Goal: Information Seeking & Learning: Learn about a topic

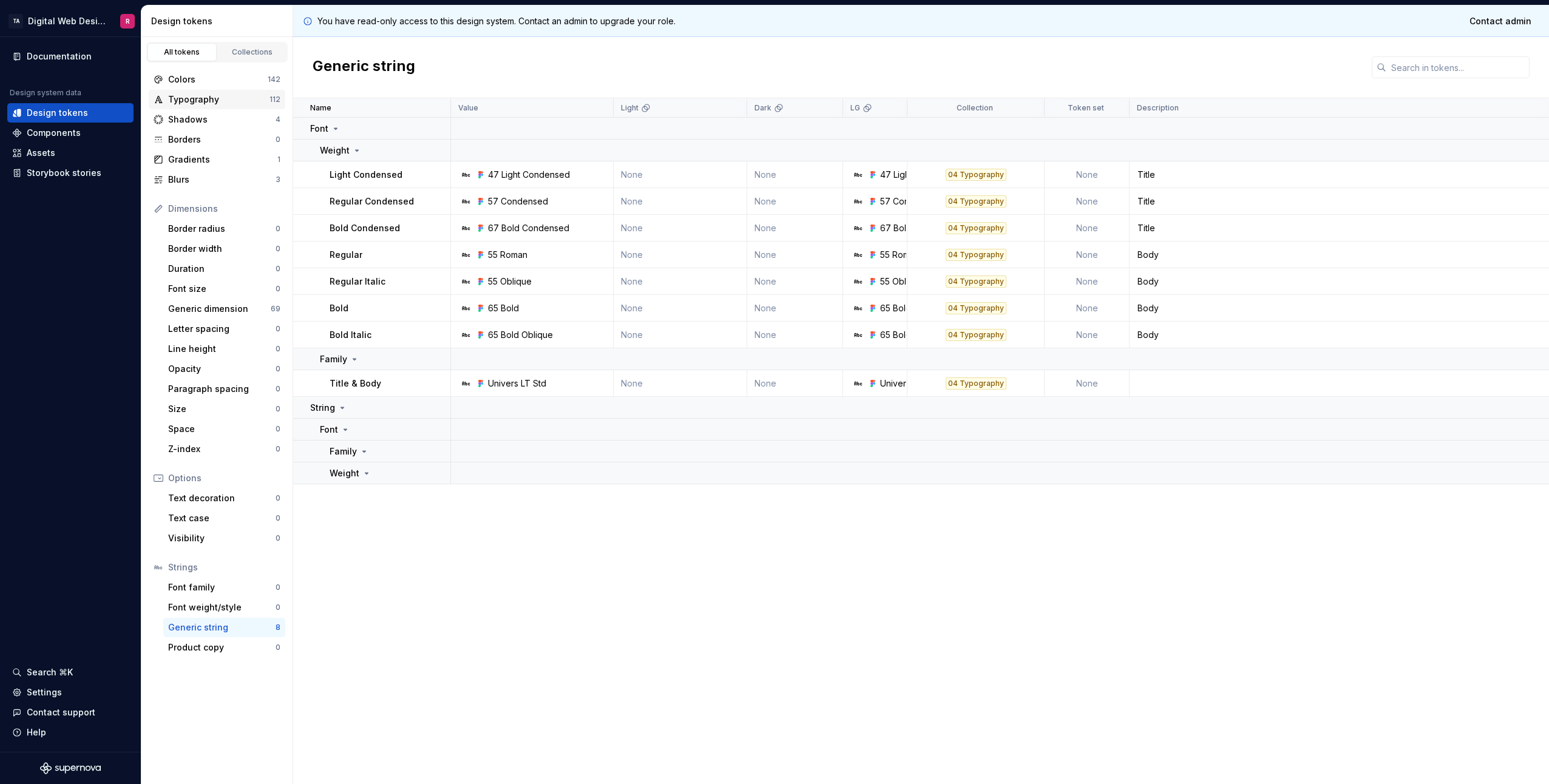
click at [198, 103] on div "Typography" at bounding box center [219, 99] width 102 height 12
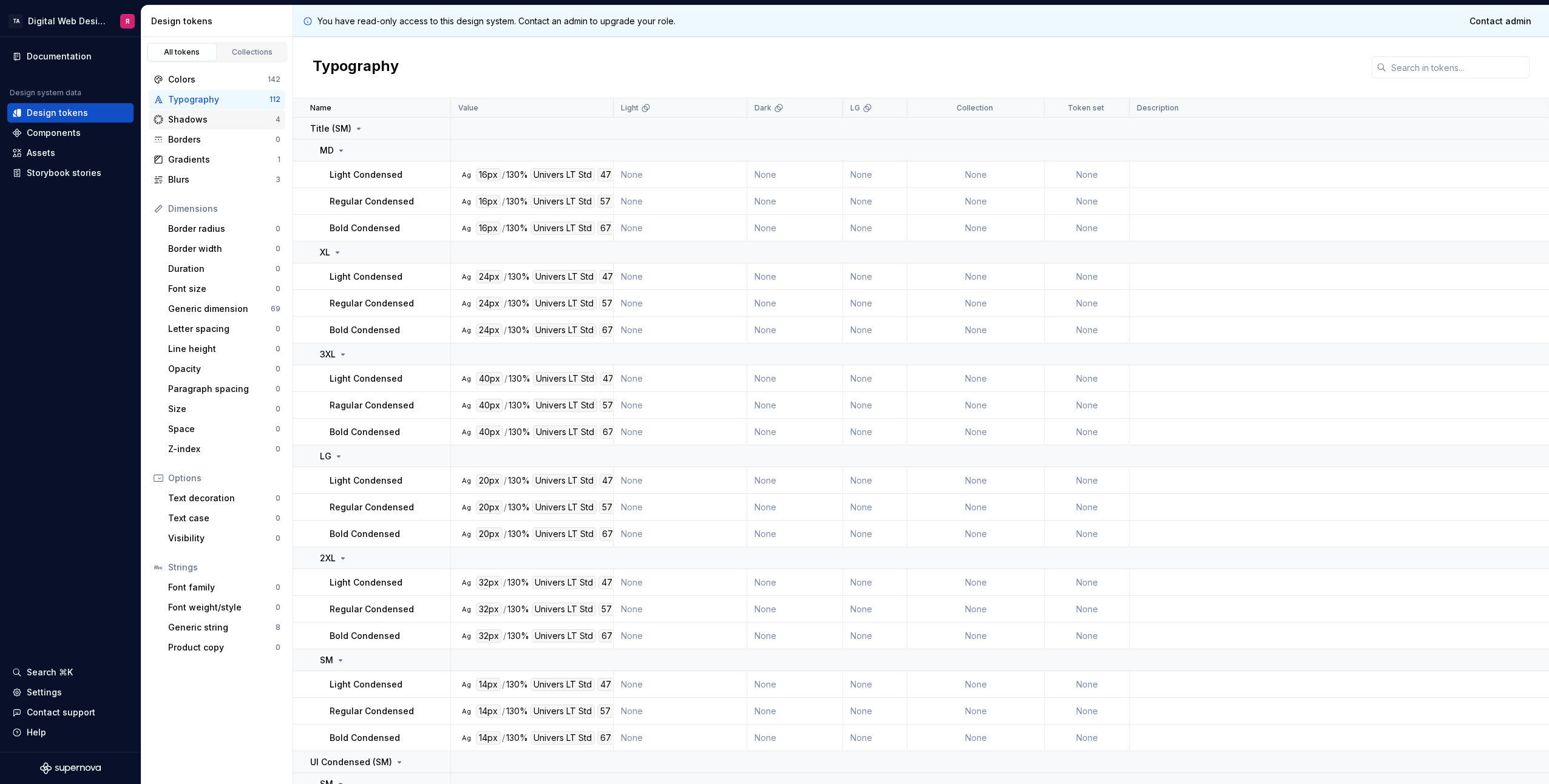
click at [205, 119] on div "Shadows" at bounding box center [222, 119] width 107 height 12
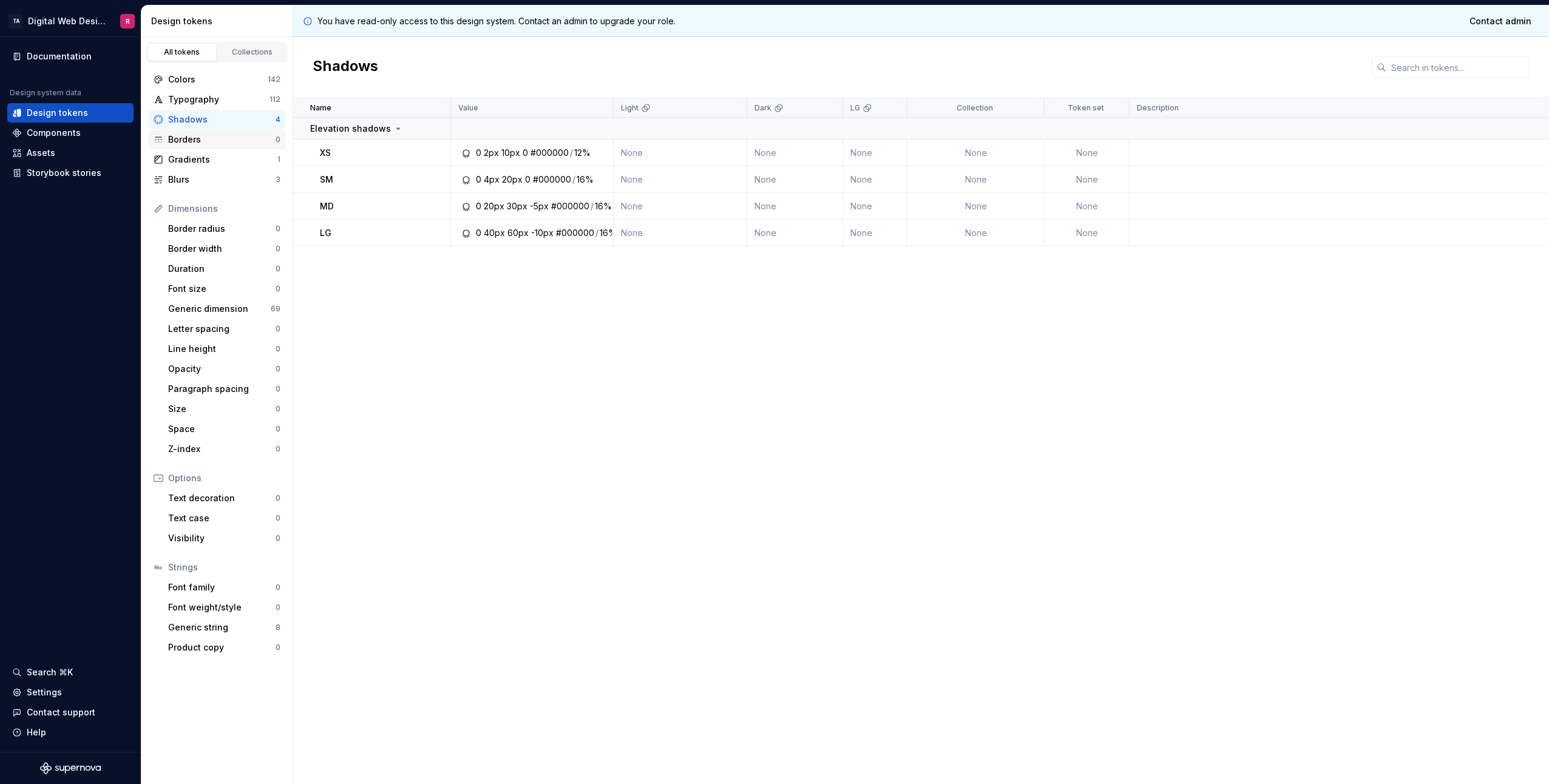
click at [204, 134] on div "Borders" at bounding box center [222, 139] width 107 height 12
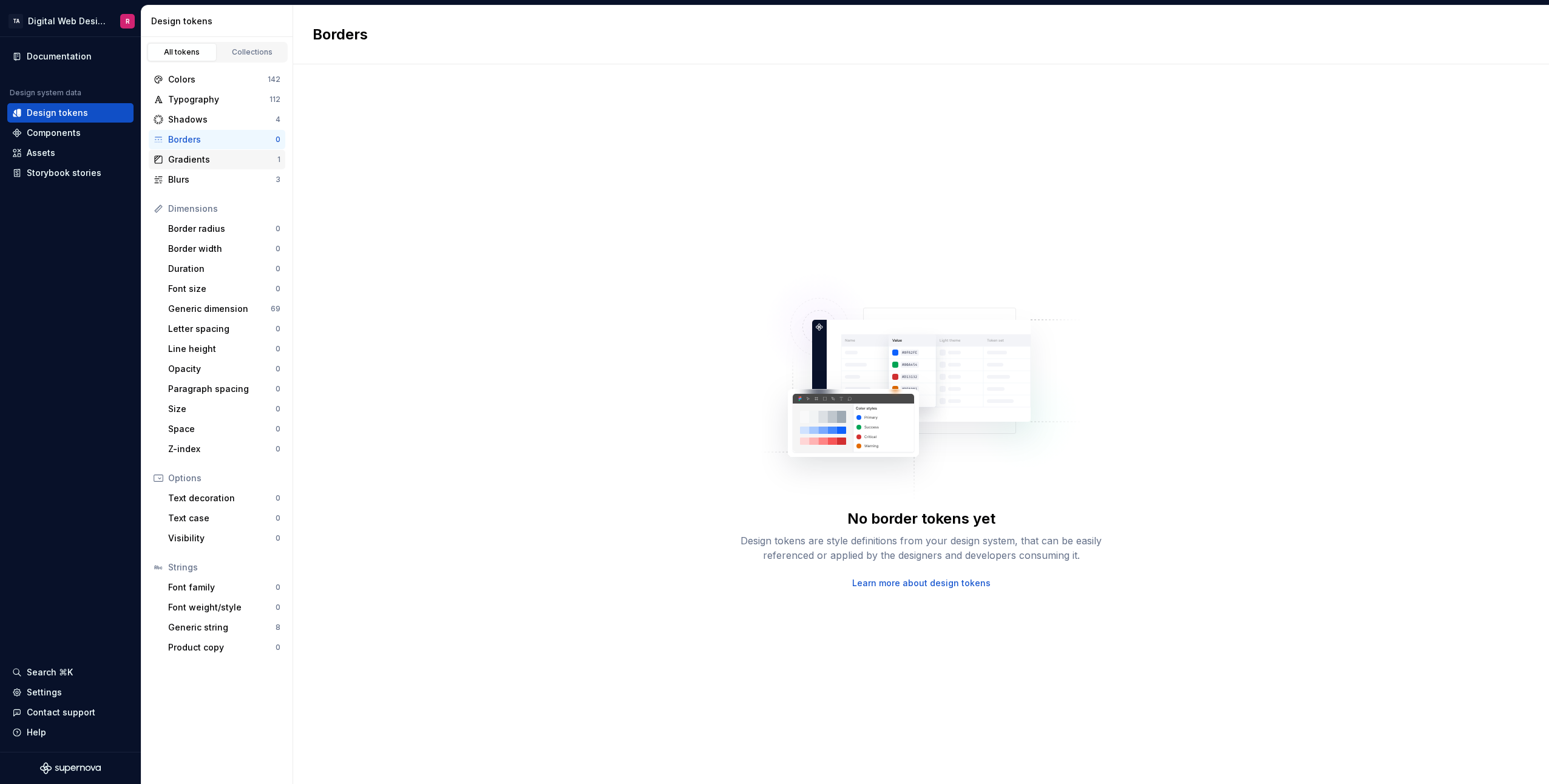
click at [205, 155] on div "Gradients" at bounding box center [222, 159] width 109 height 12
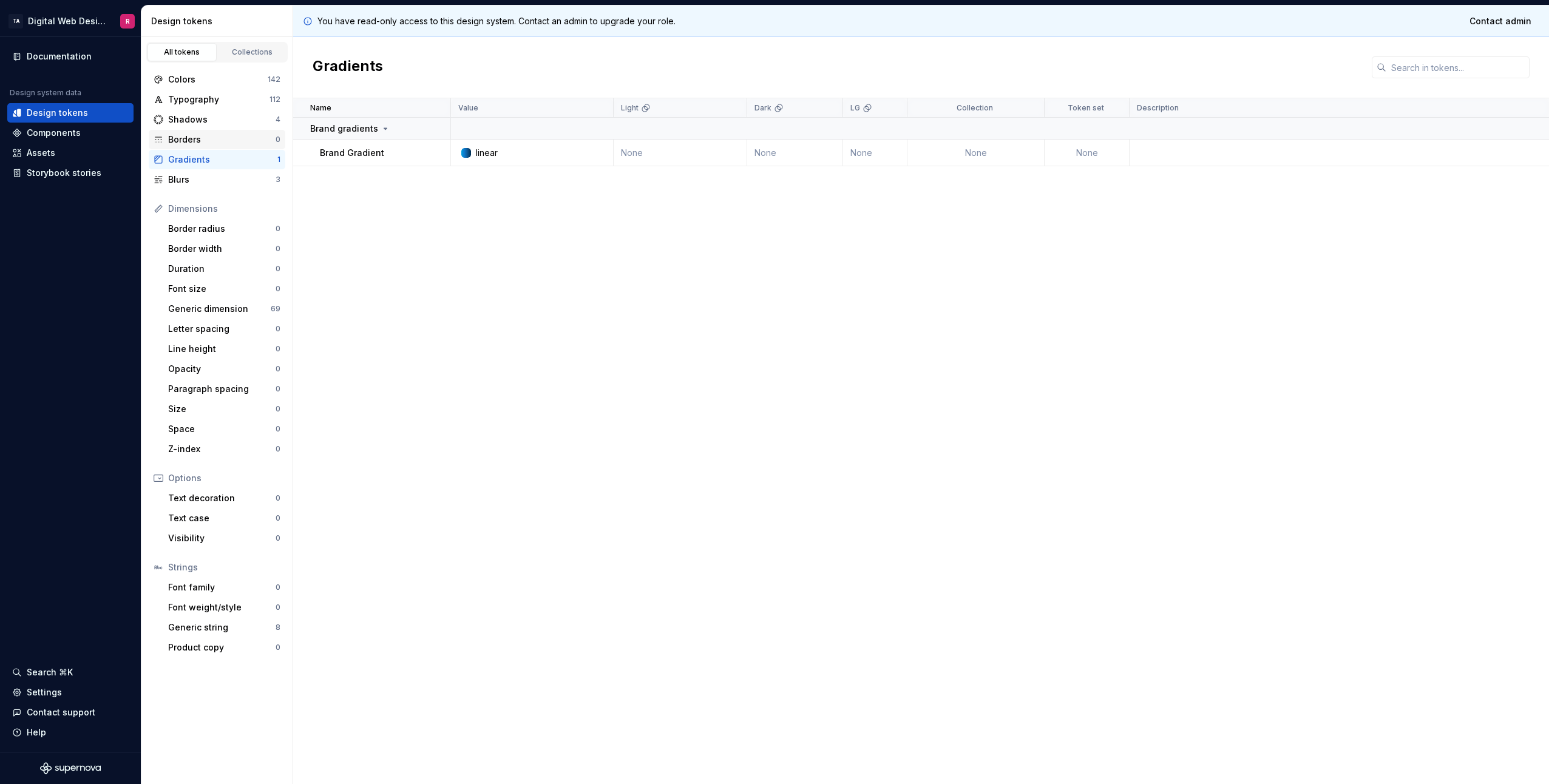
click at [205, 138] on div "Borders" at bounding box center [222, 139] width 107 height 12
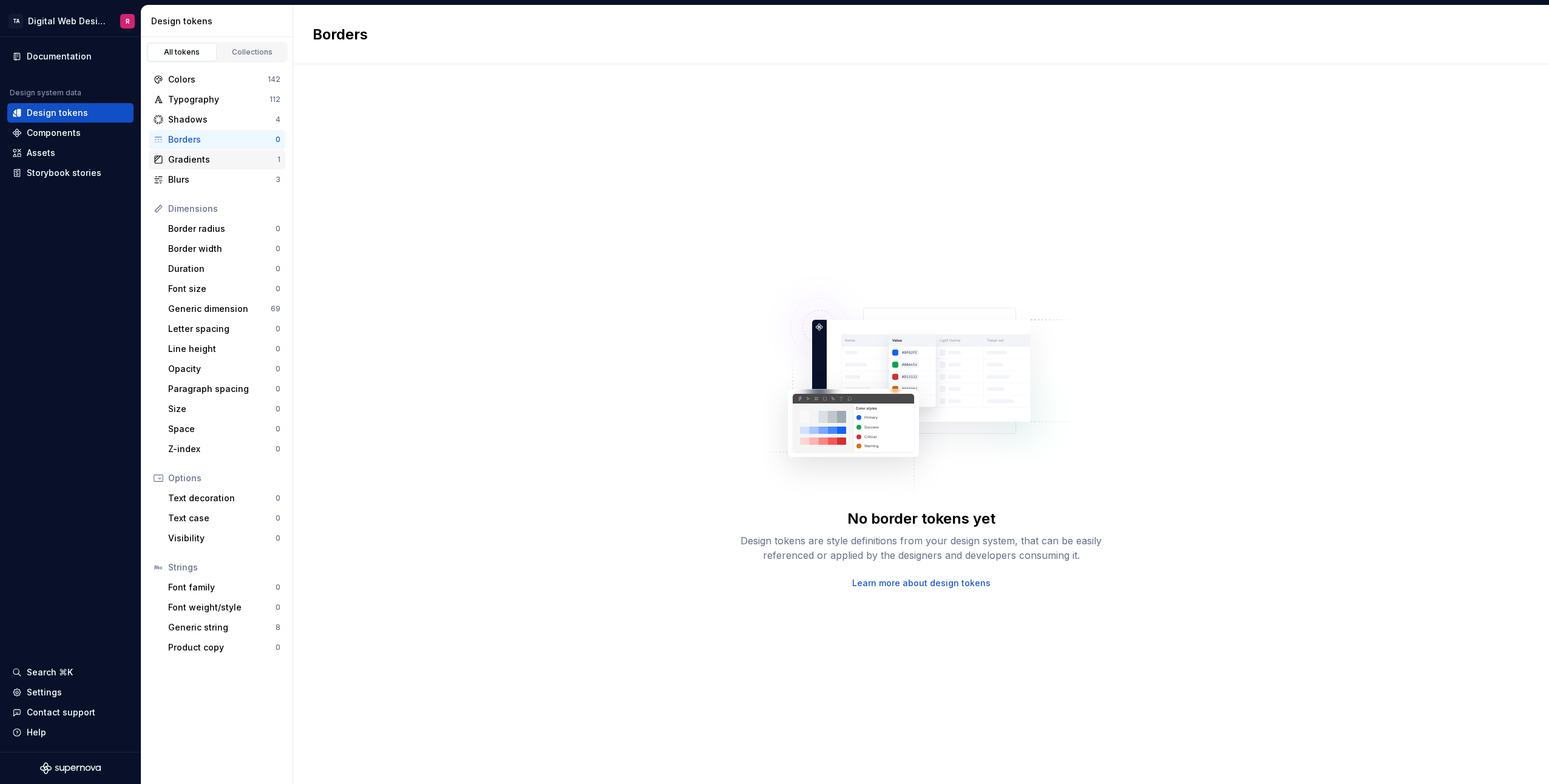
click at [186, 159] on div "Gradients" at bounding box center [222, 159] width 109 height 12
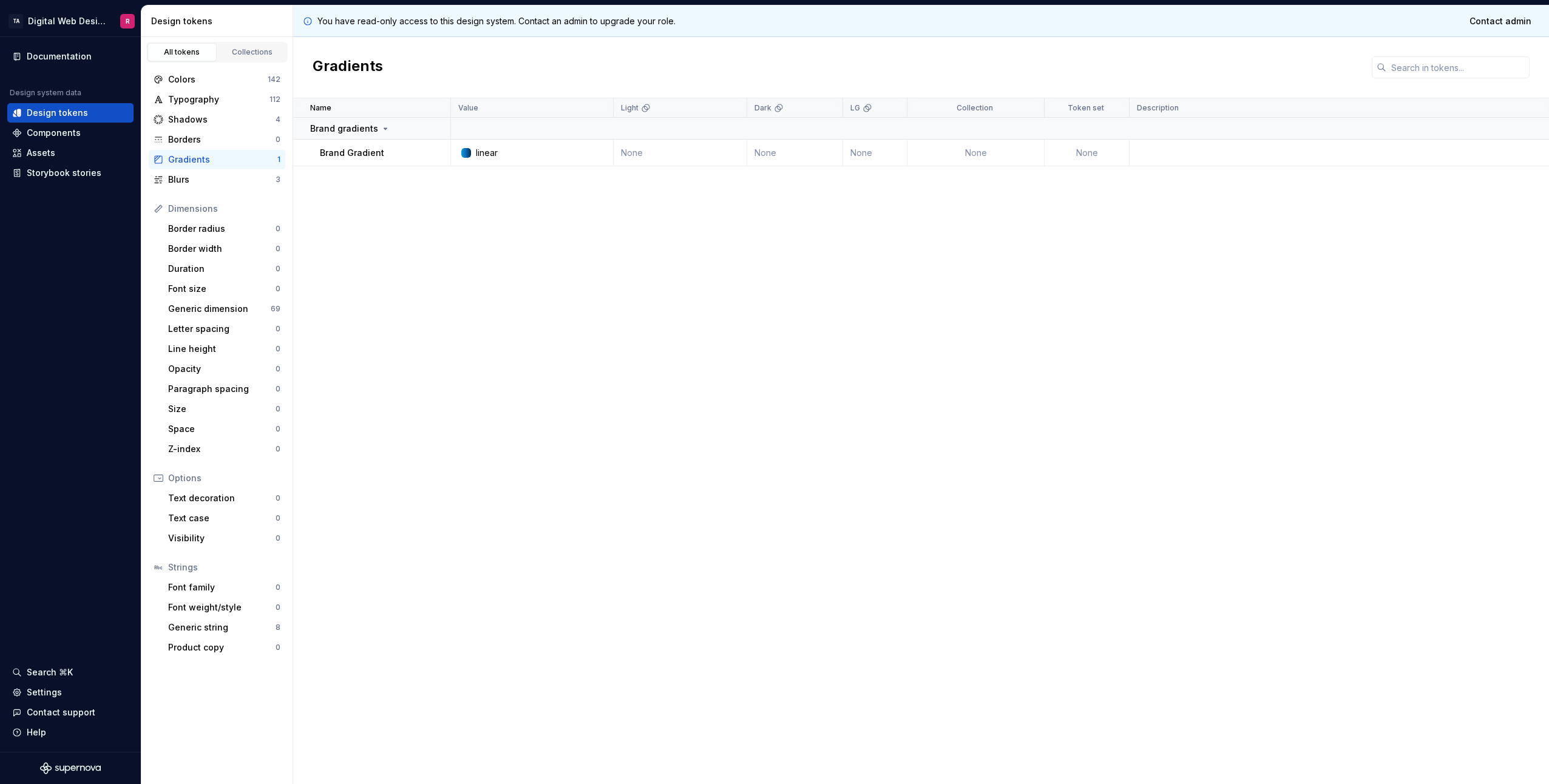
click at [537, 153] on div "linear" at bounding box center [535, 153] width 153 height 12
click at [468, 154] on div at bounding box center [465, 153] width 10 height 10
click at [205, 368] on div "Opacity" at bounding box center [222, 369] width 107 height 12
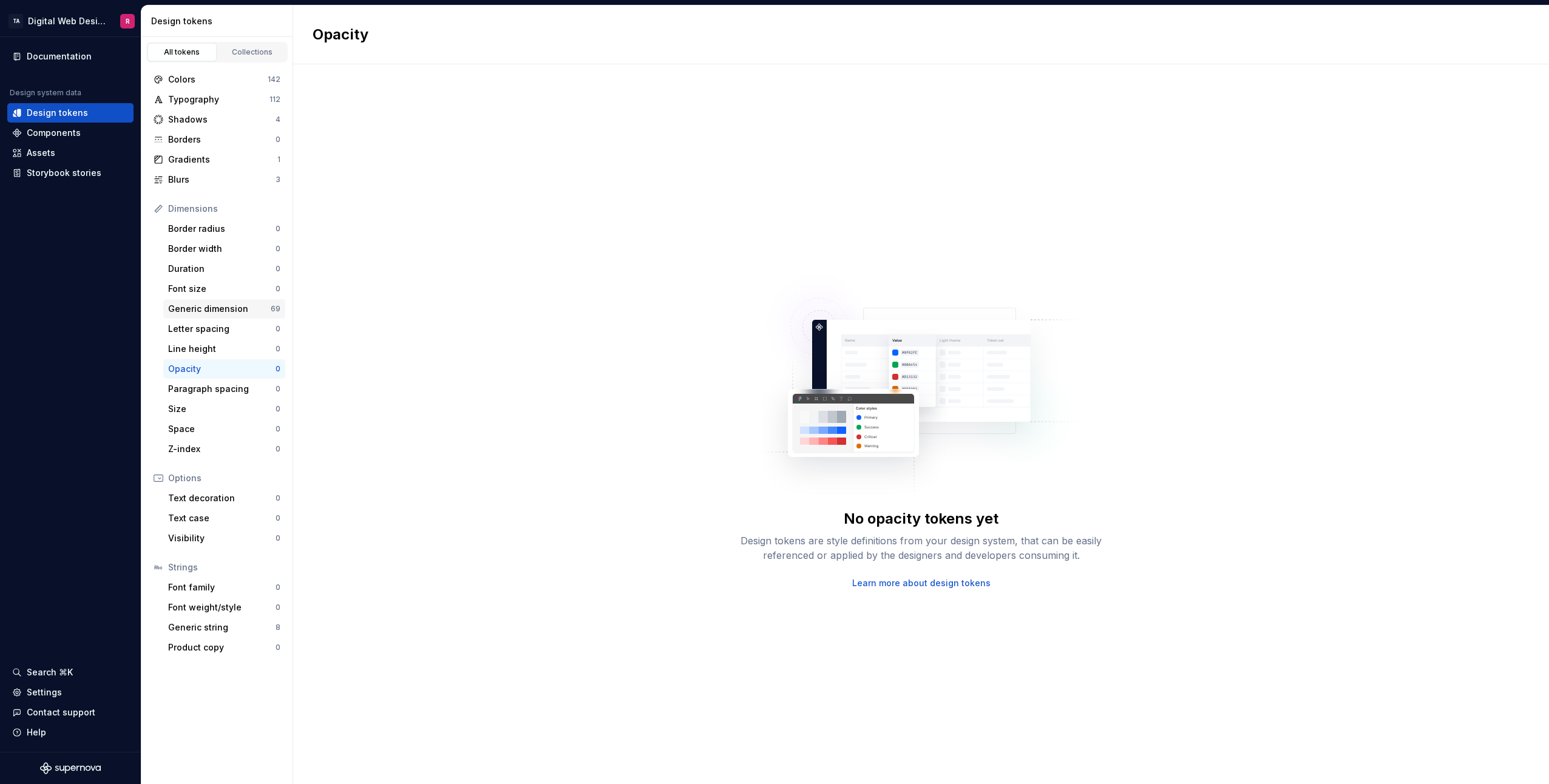
click at [210, 308] on div "Generic dimension" at bounding box center [219, 309] width 102 height 12
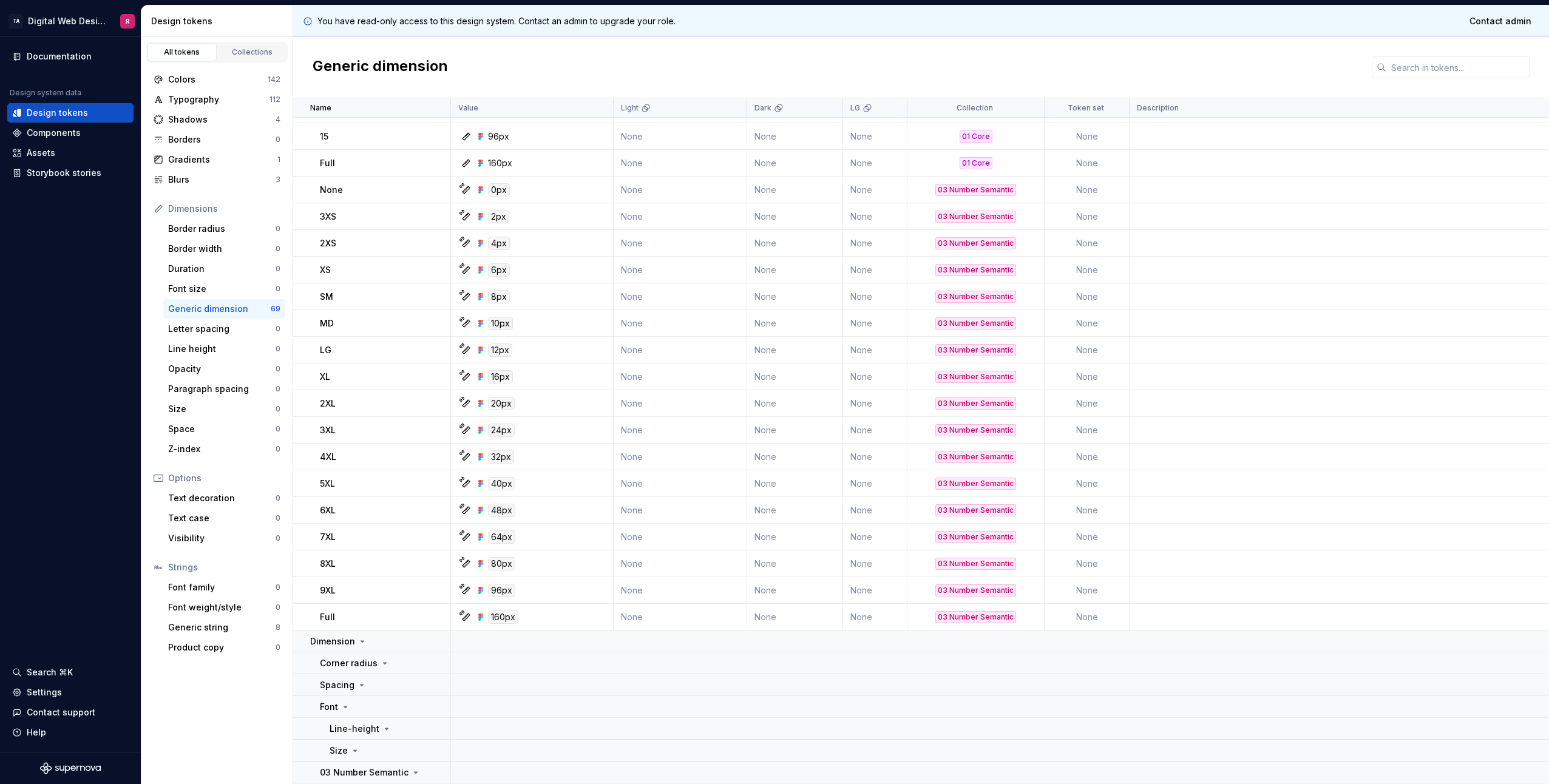
scroll to position [1488, 0]
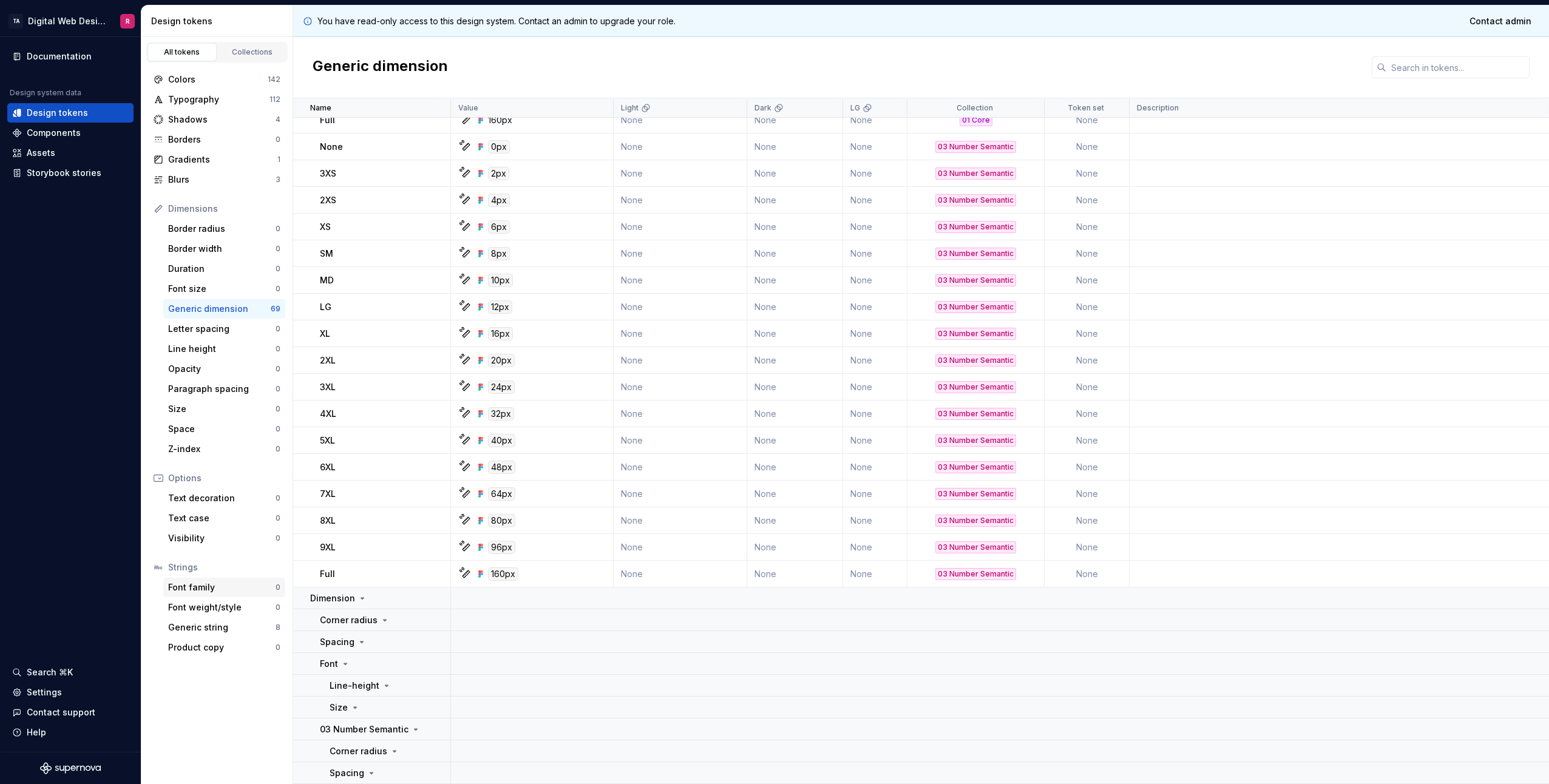
click at [214, 590] on div "Font family" at bounding box center [222, 587] width 107 height 12
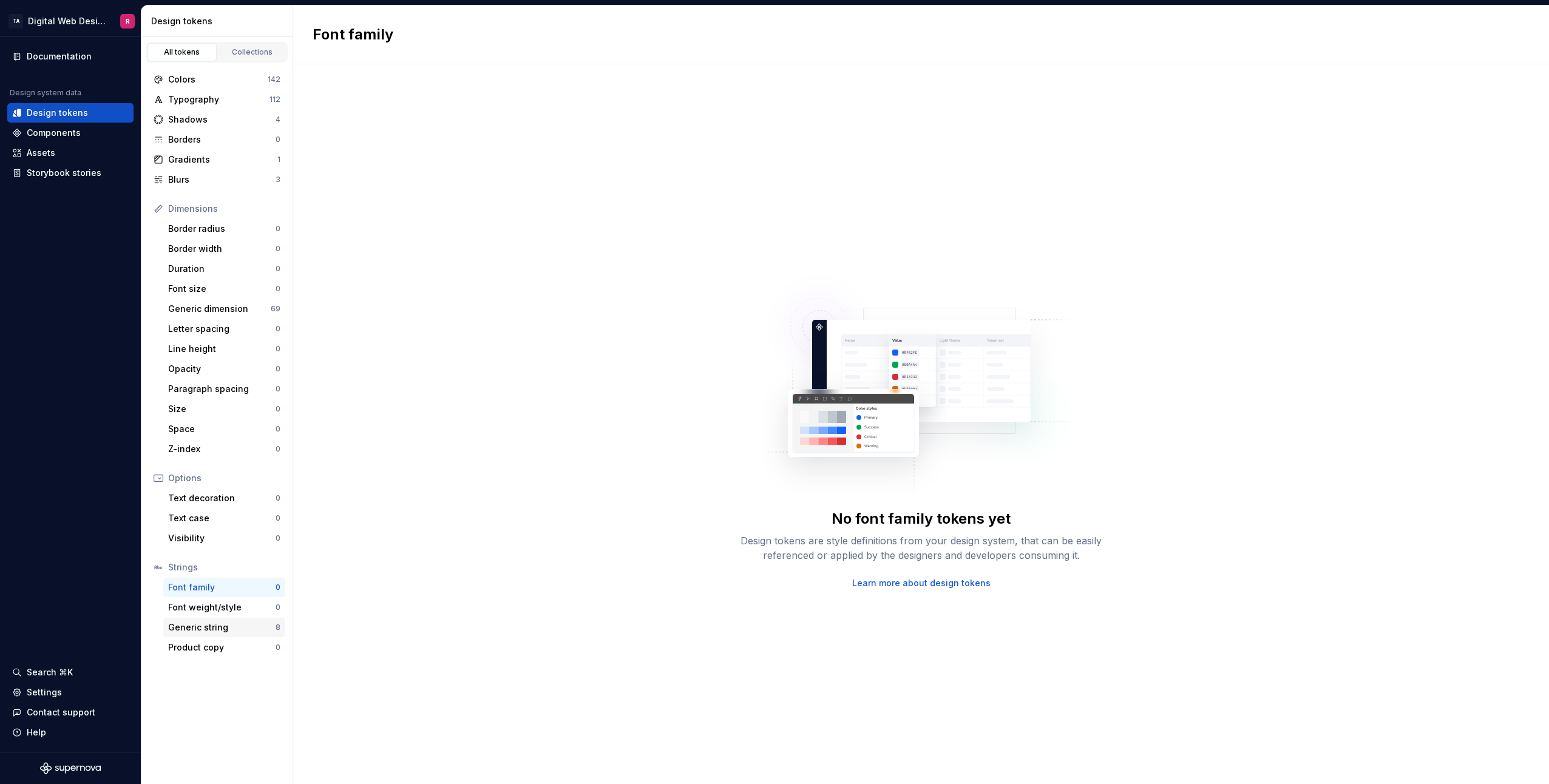
click at [219, 626] on div "Generic string" at bounding box center [222, 627] width 107 height 12
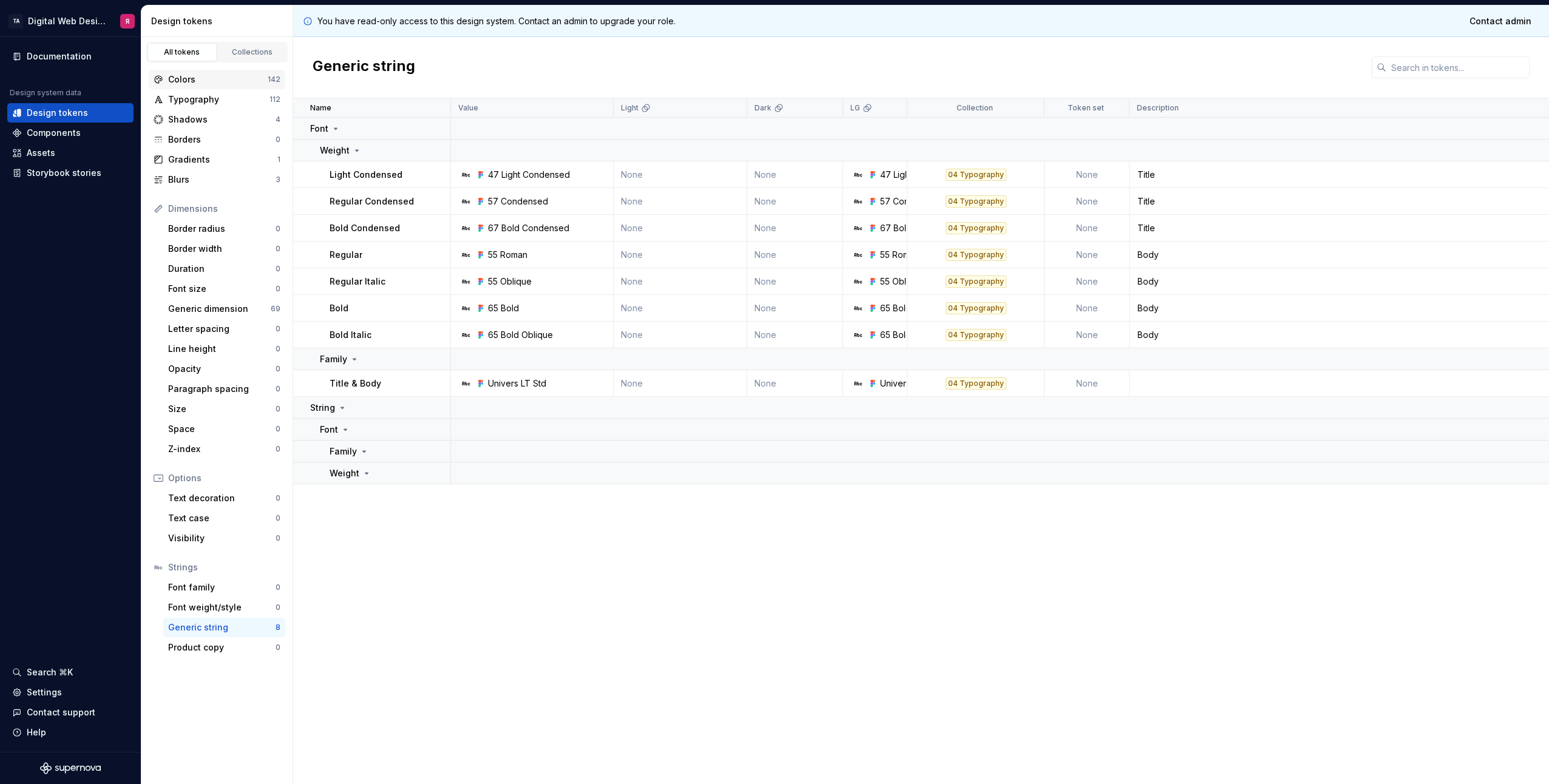
click at [213, 79] on div "Colors" at bounding box center [218, 79] width 99 height 12
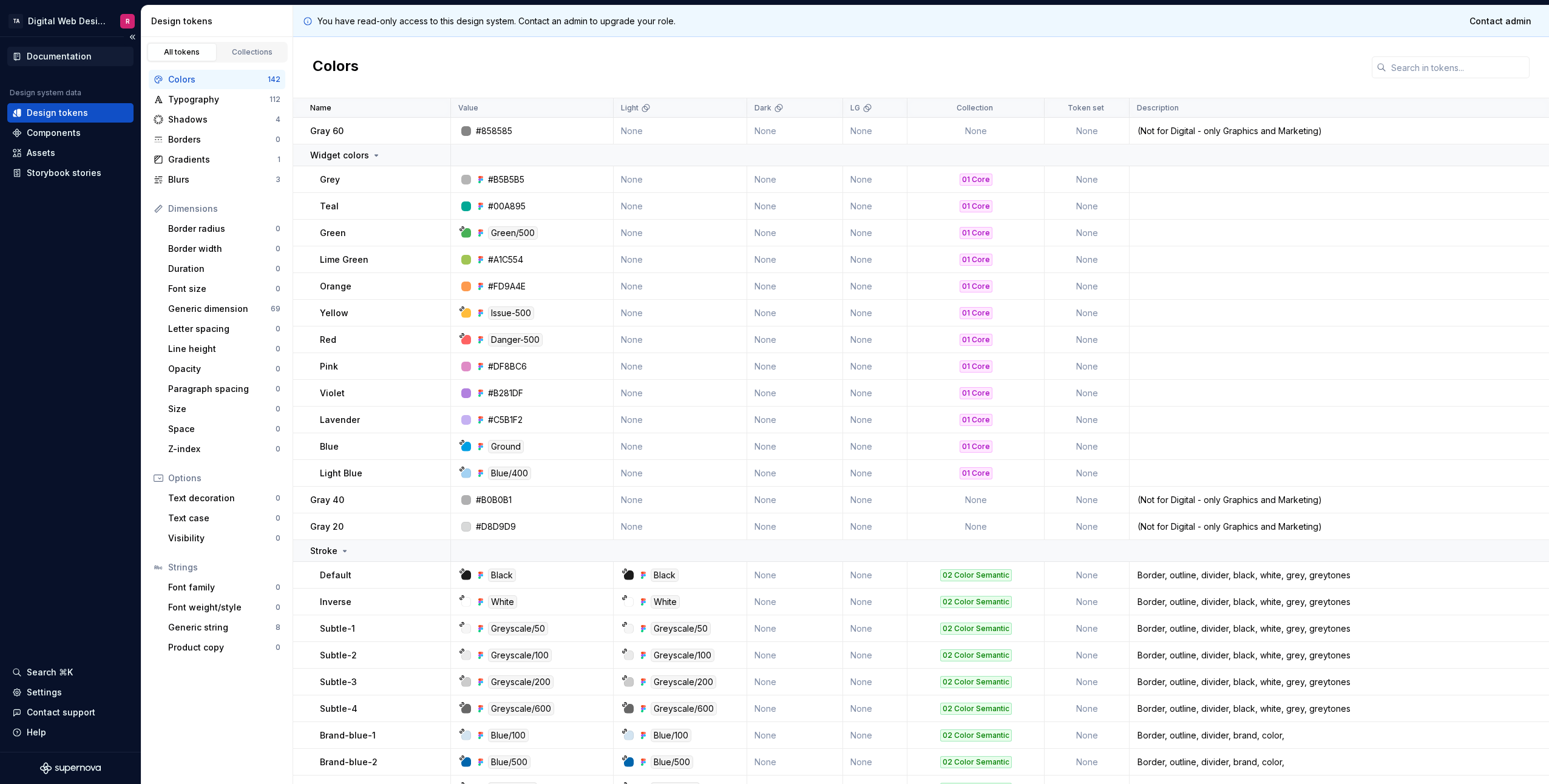
click at [92, 60] on div "Documentation" at bounding box center [70, 56] width 116 height 12
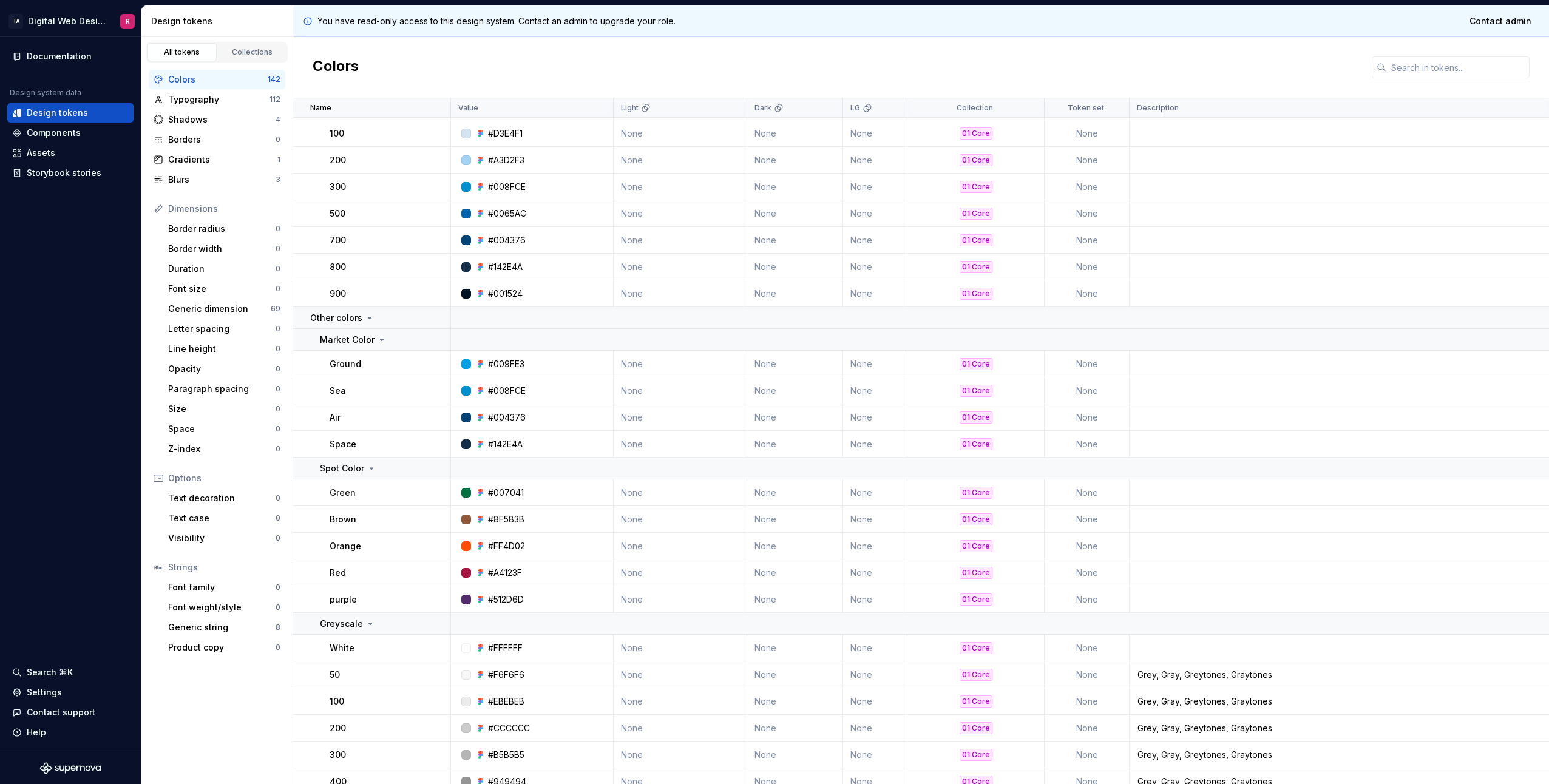
scroll to position [2063, 0]
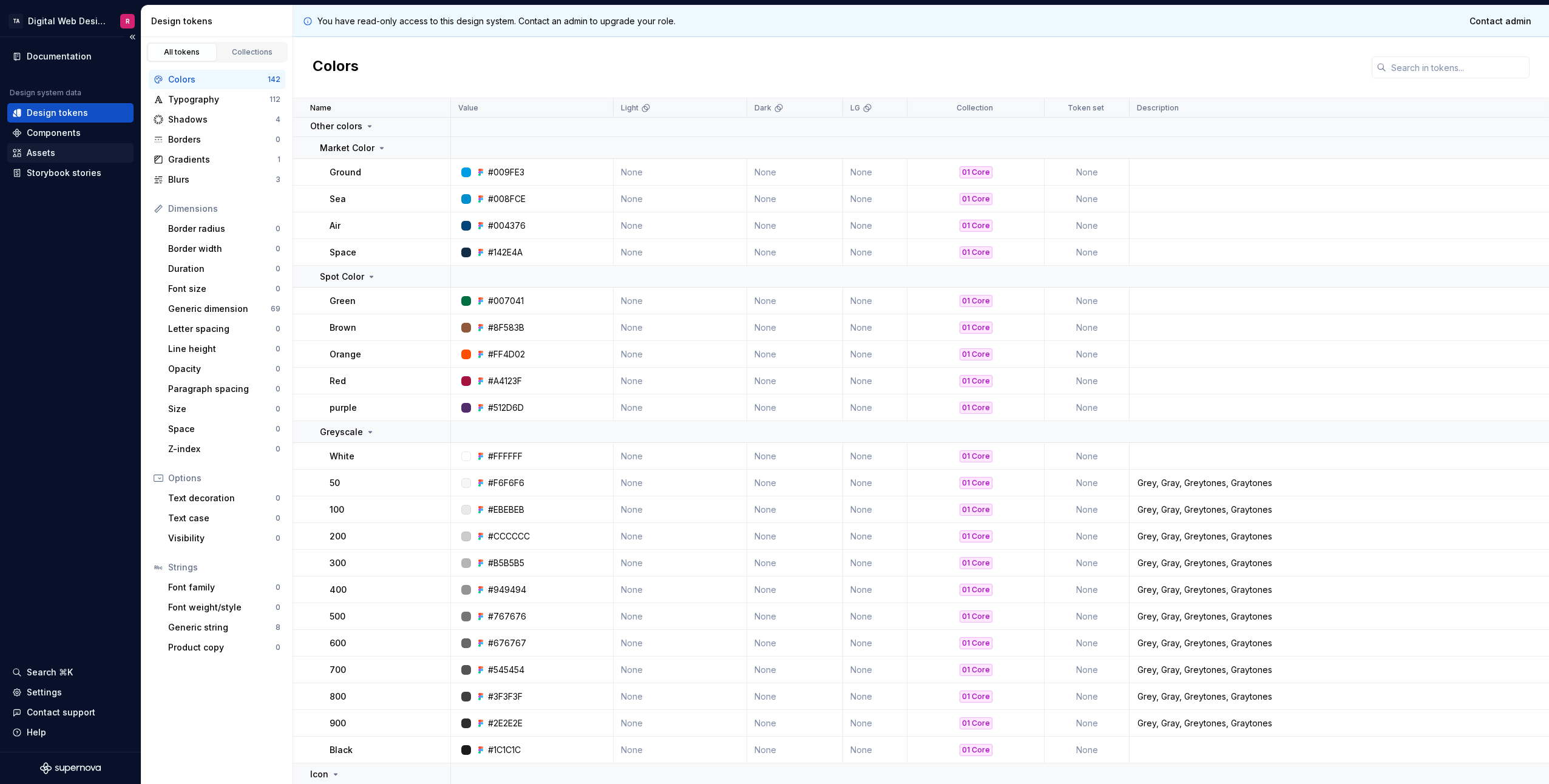
click at [39, 151] on div "Assets" at bounding box center [41, 153] width 28 height 12
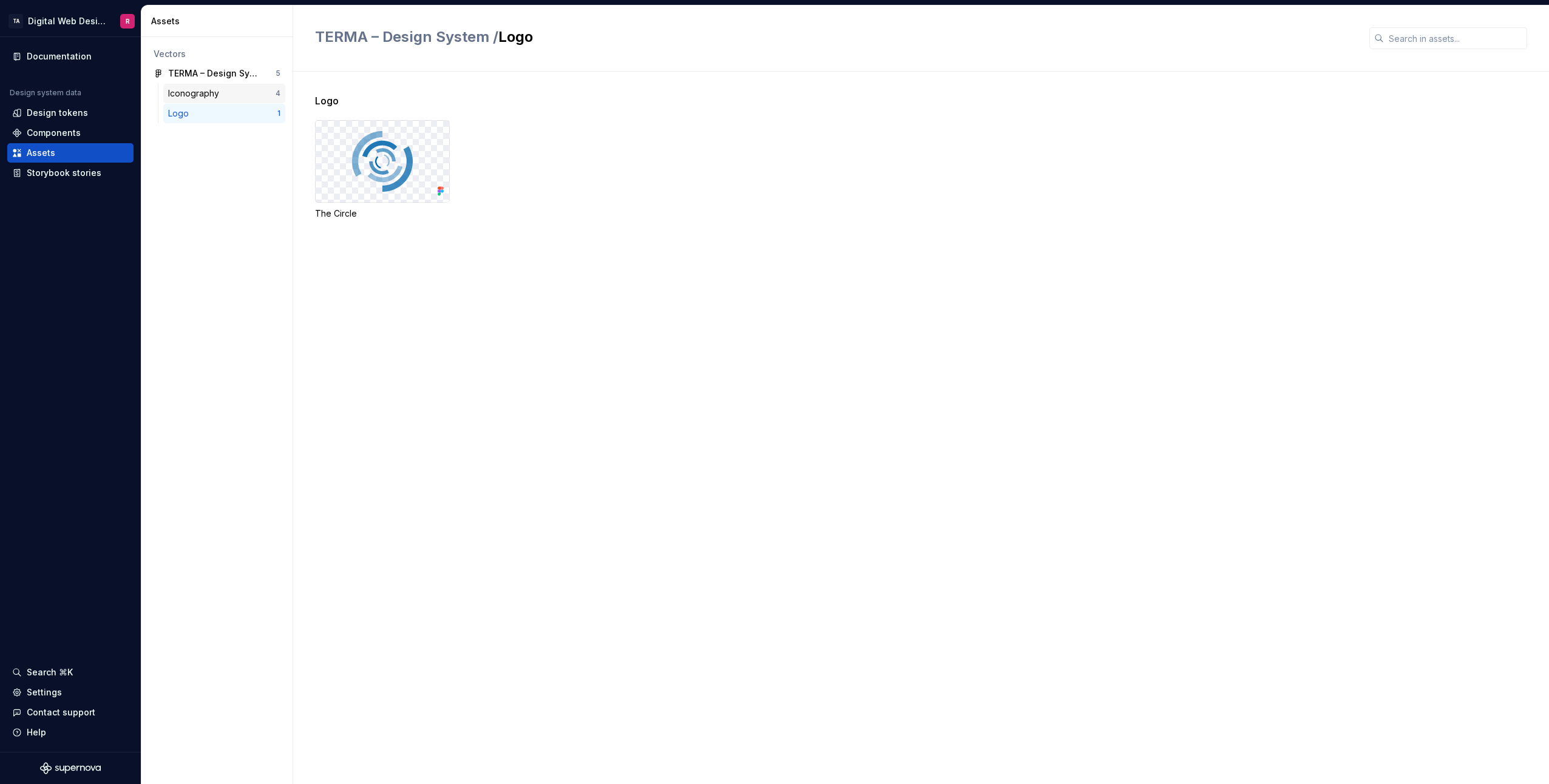
click at [218, 85] on div "Iconography 4" at bounding box center [224, 93] width 122 height 19
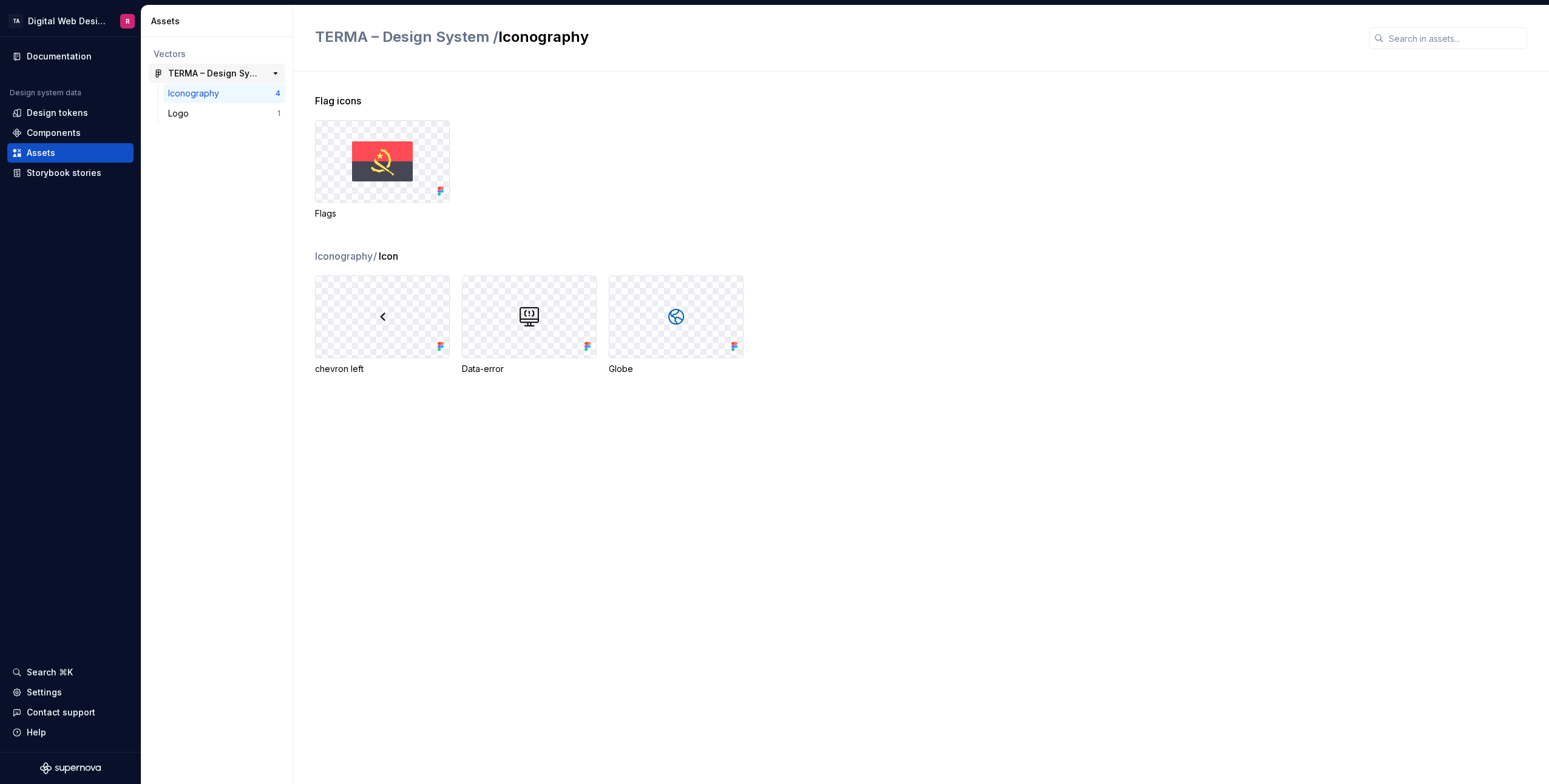
click at [222, 73] on div "TERMA – Design System" at bounding box center [213, 73] width 90 height 12
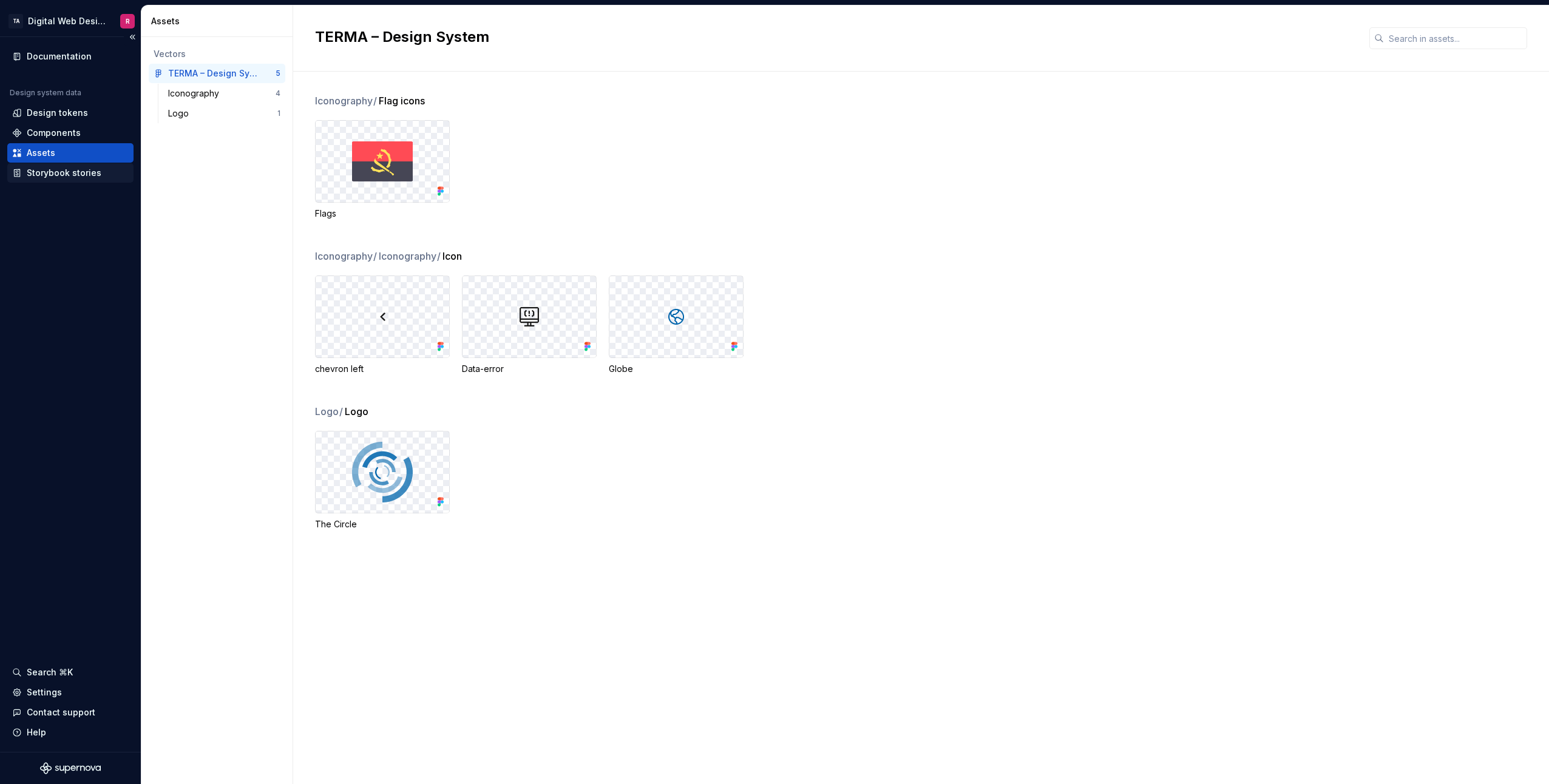
click at [58, 173] on div "Storybook stories" at bounding box center [64, 173] width 75 height 12
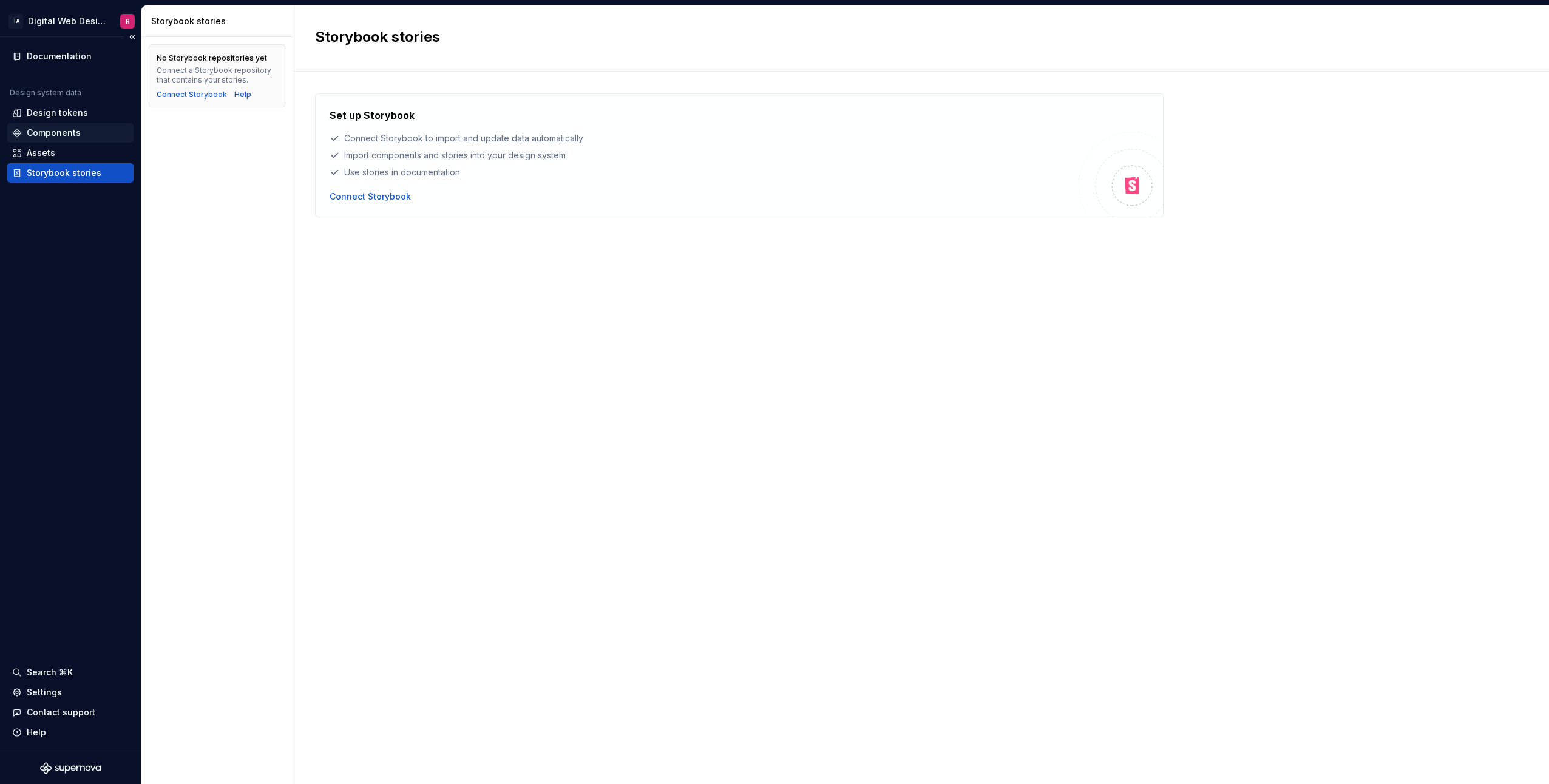
click at [49, 128] on div "Components" at bounding box center [53, 133] width 54 height 12
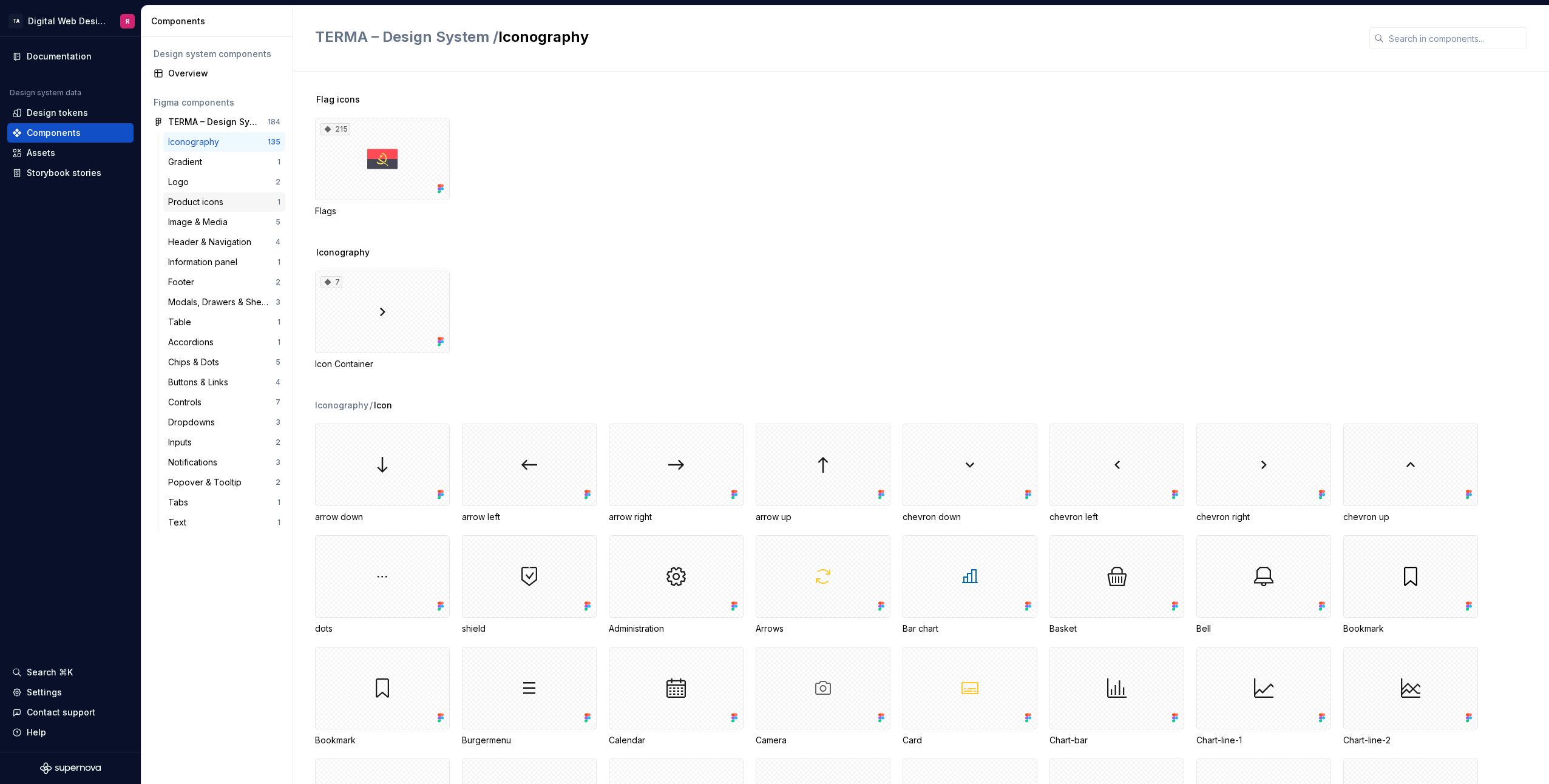
click at [210, 199] on div "Product icons" at bounding box center [198, 202] width 60 height 12
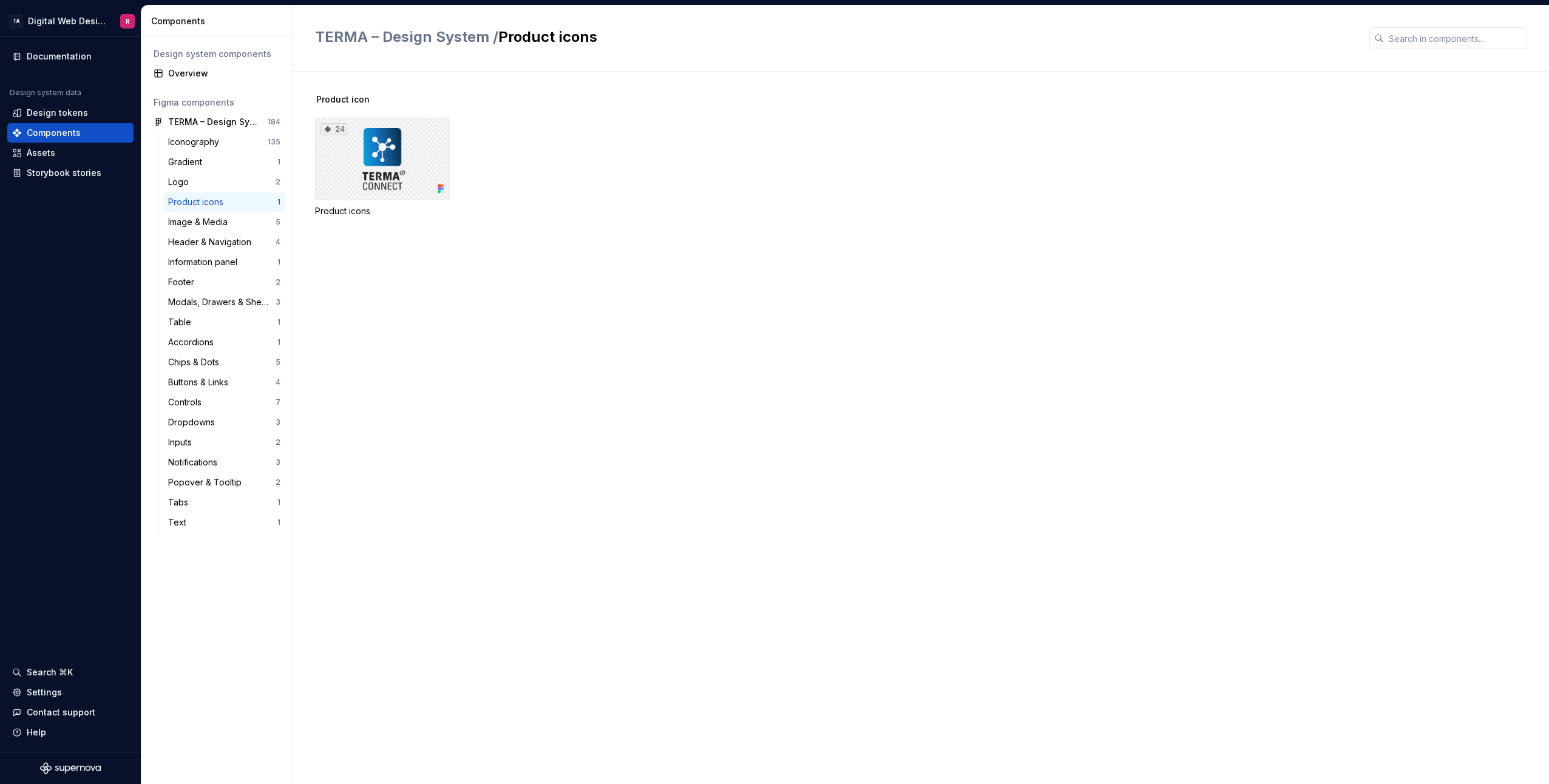
click at [417, 150] on div "24" at bounding box center [382, 159] width 135 height 82
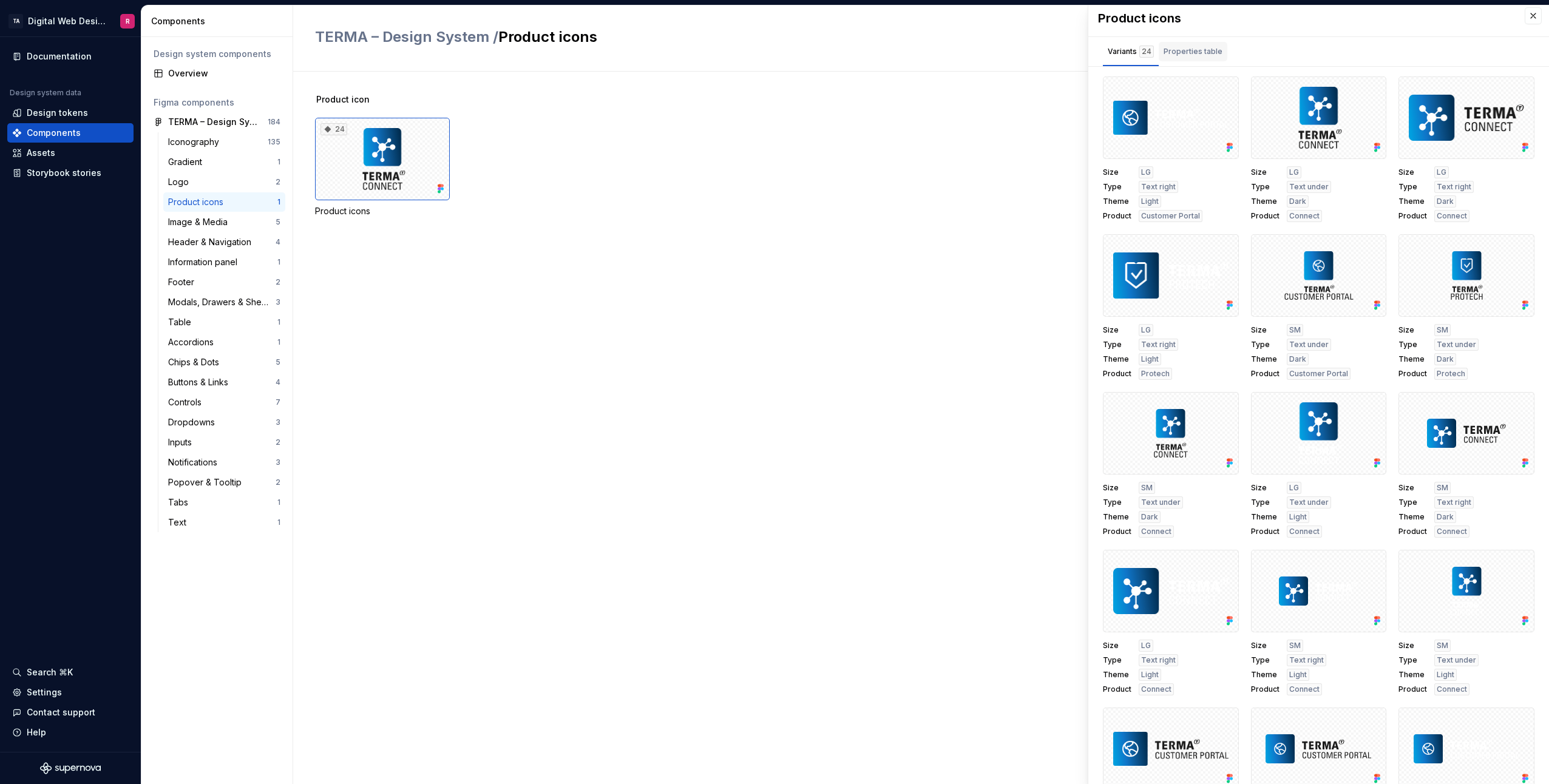
click at [1206, 43] on div "Properties table" at bounding box center [1193, 52] width 69 height 19
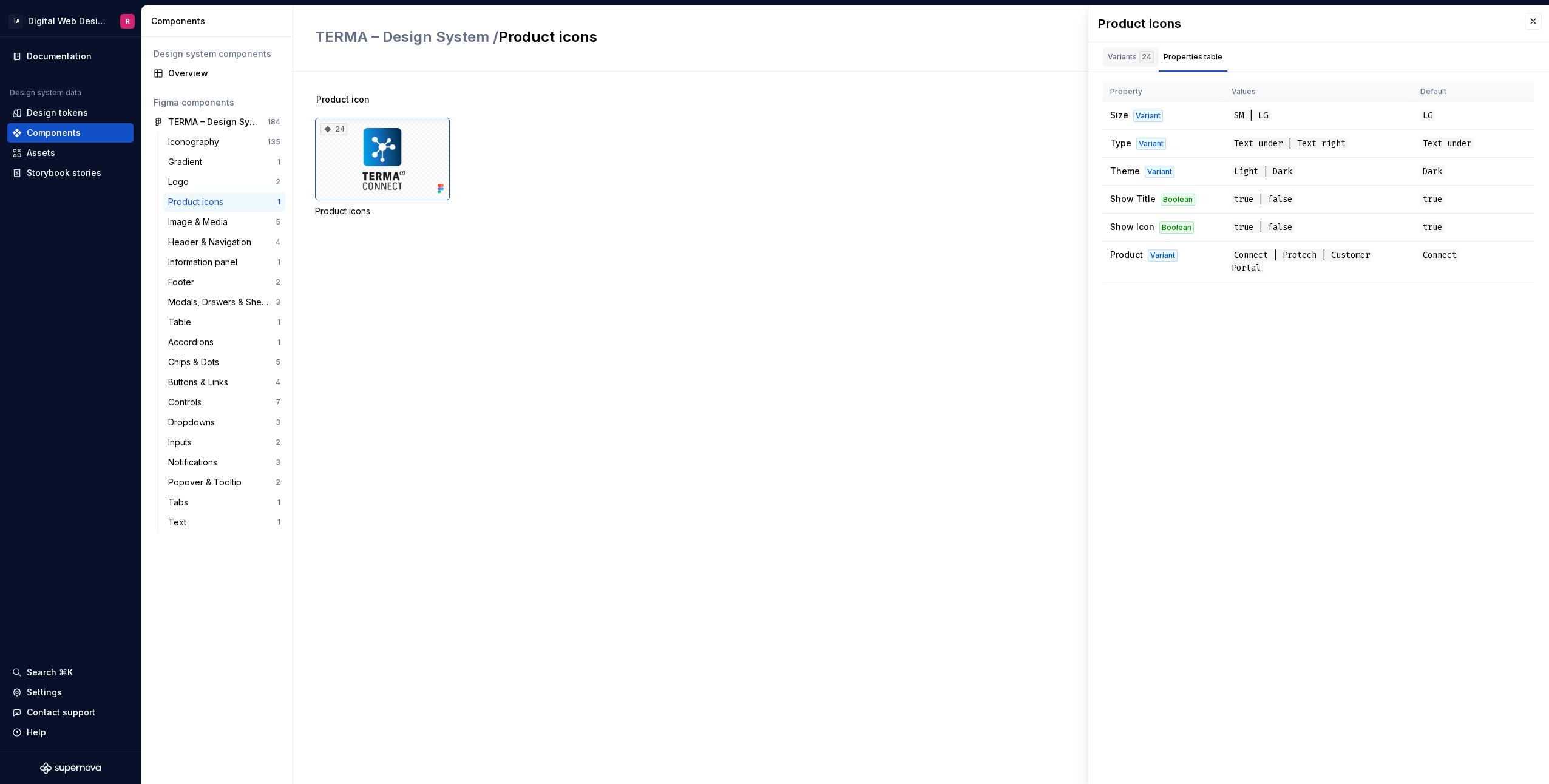
click at [1139, 52] on div "24" at bounding box center [1147, 57] width 15 height 12
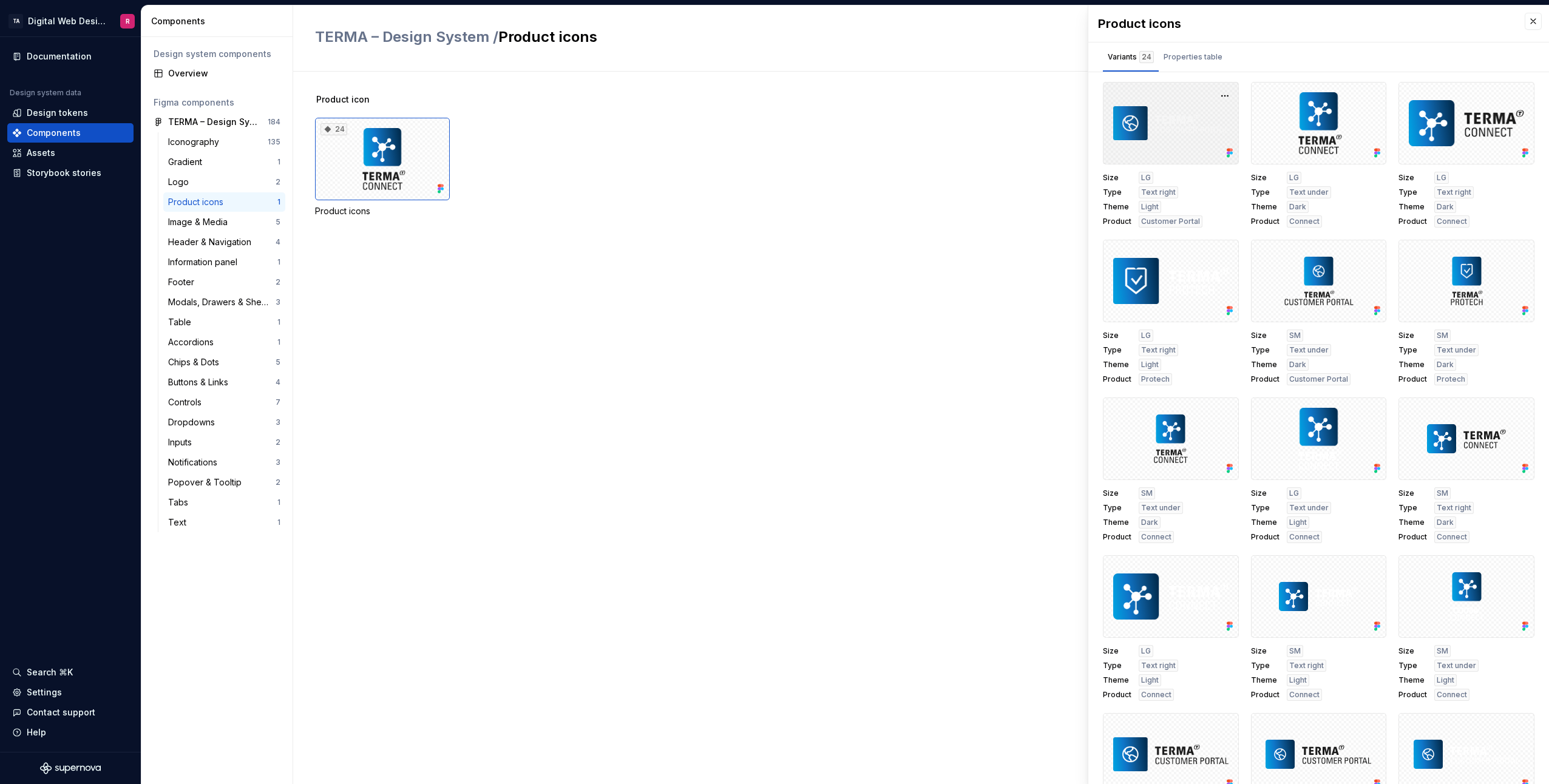
click at [1175, 150] on div at bounding box center [1170, 123] width 136 height 82
click at [1227, 154] on icon at bounding box center [1230, 153] width 12 height 12
click at [1216, 98] on button "button" at bounding box center [1224, 96] width 17 height 17
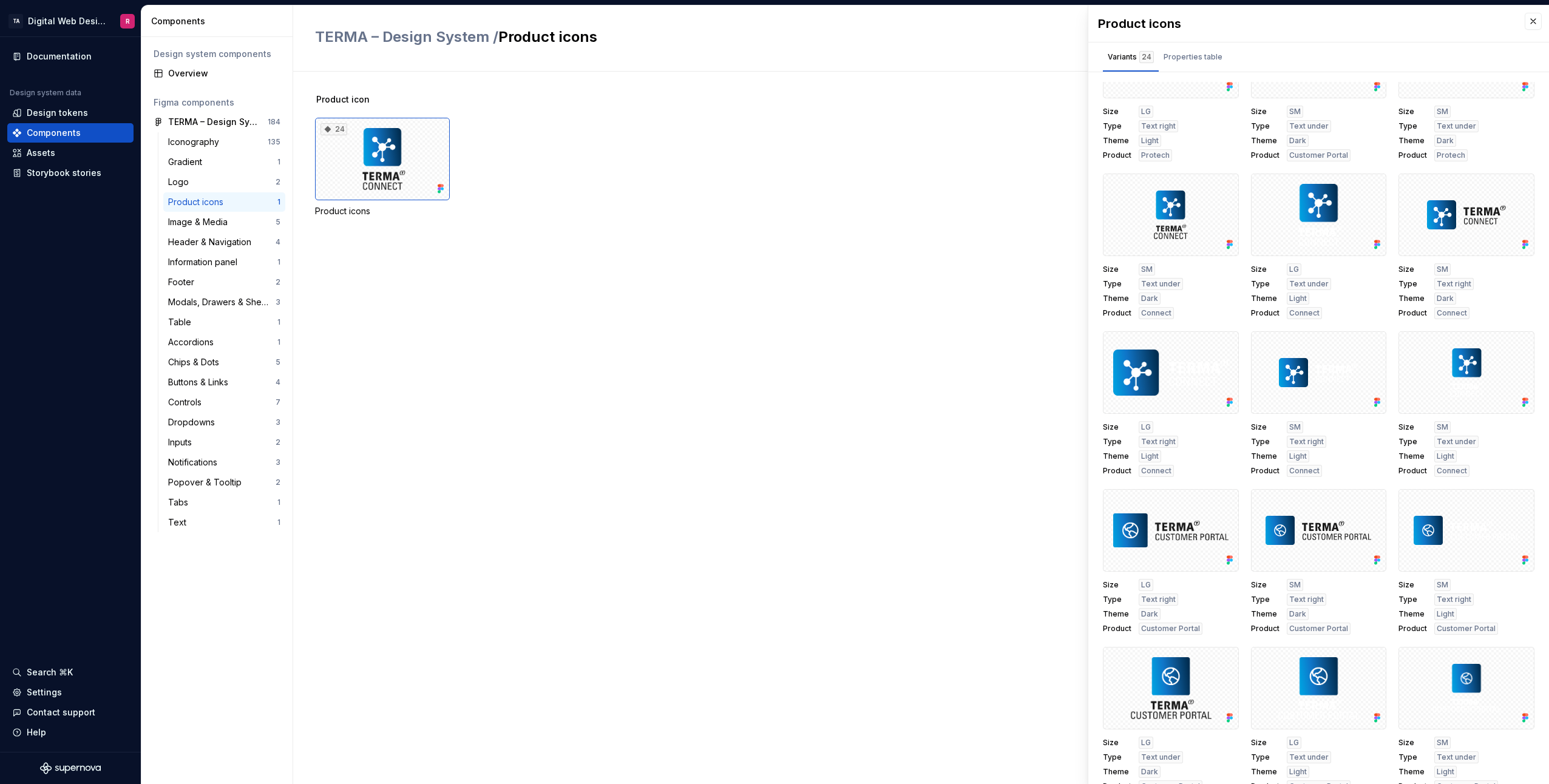
scroll to position [243, 0]
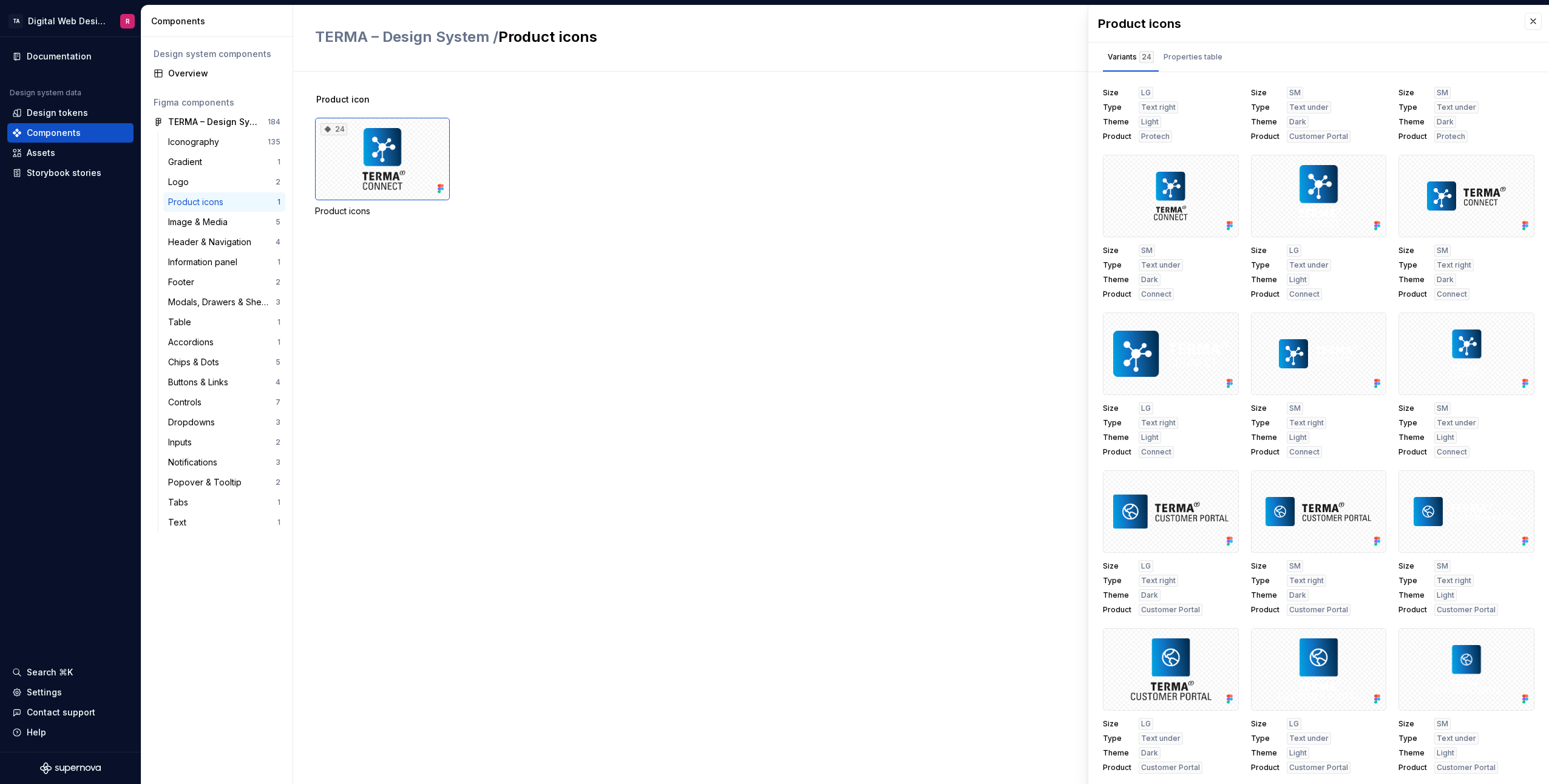
click at [508, 285] on div "Product icon 24 Product icons" at bounding box center [932, 428] width 1234 height 712
click at [197, 325] on div "Table" at bounding box center [222, 322] width 109 height 12
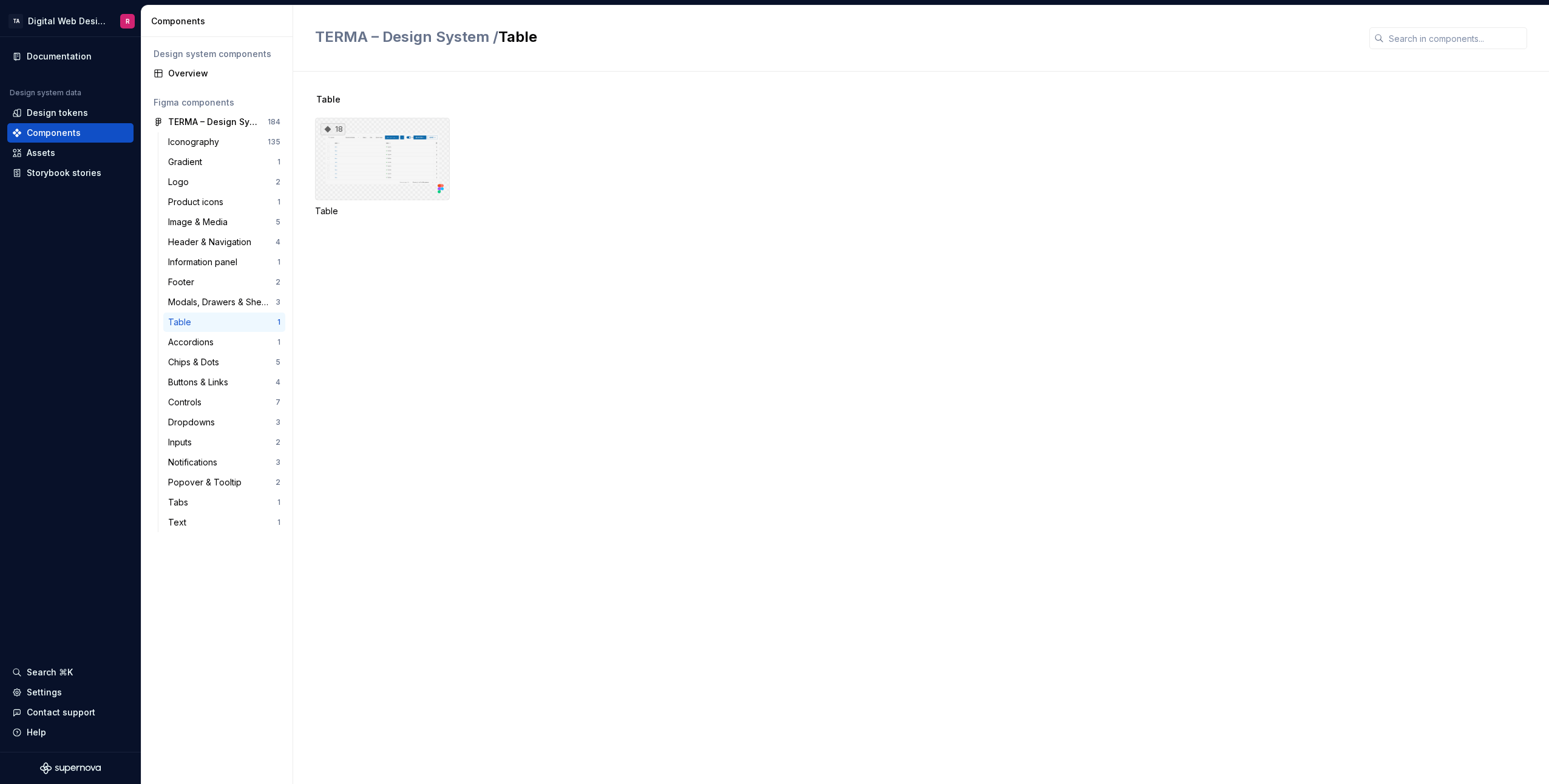
click at [371, 173] on div "18" at bounding box center [382, 159] width 135 height 82
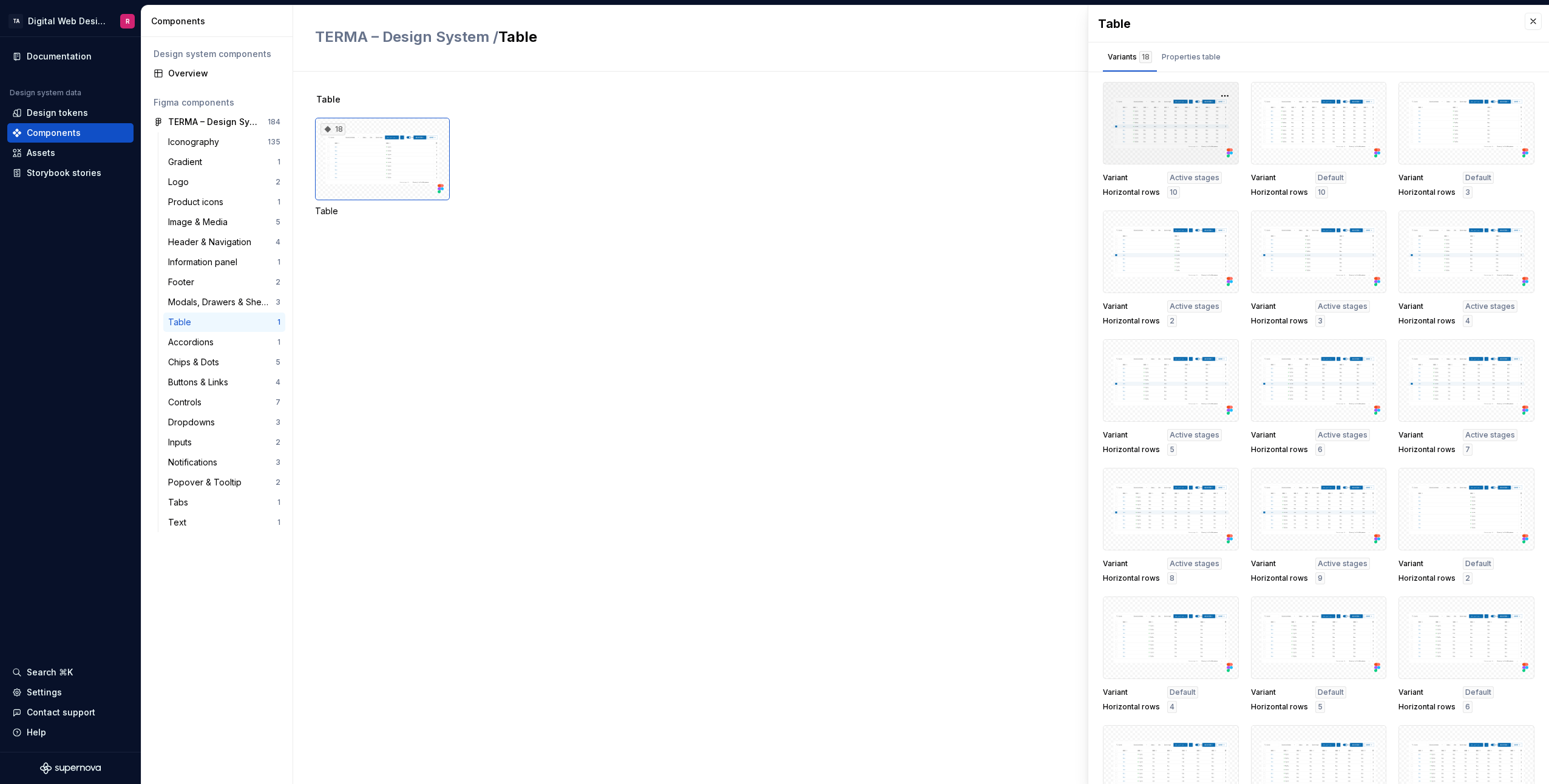
click at [1207, 90] on div at bounding box center [1170, 123] width 136 height 82
click at [1227, 150] on icon at bounding box center [1228, 150] width 3 height 3
click at [1198, 152] on div at bounding box center [1170, 123] width 136 height 82
click at [1224, 92] on button "button" at bounding box center [1224, 96] width 17 height 17
click at [1205, 113] on span "Open in [GEOGRAPHIC_DATA]" at bounding box center [1172, 131] width 103 height 44
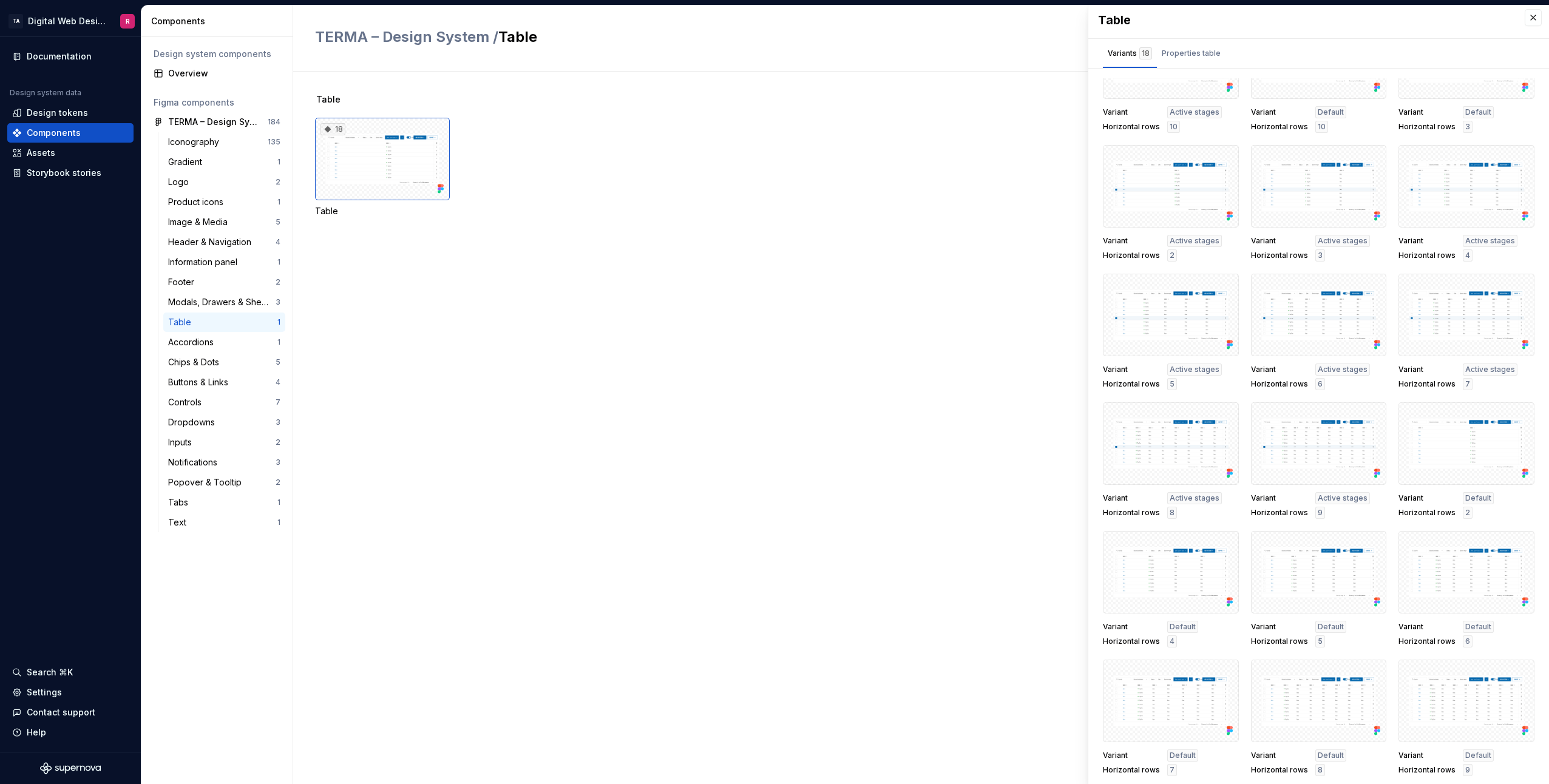
scroll to position [5, 0]
click at [230, 331] on div "Table 1" at bounding box center [224, 322] width 122 height 19
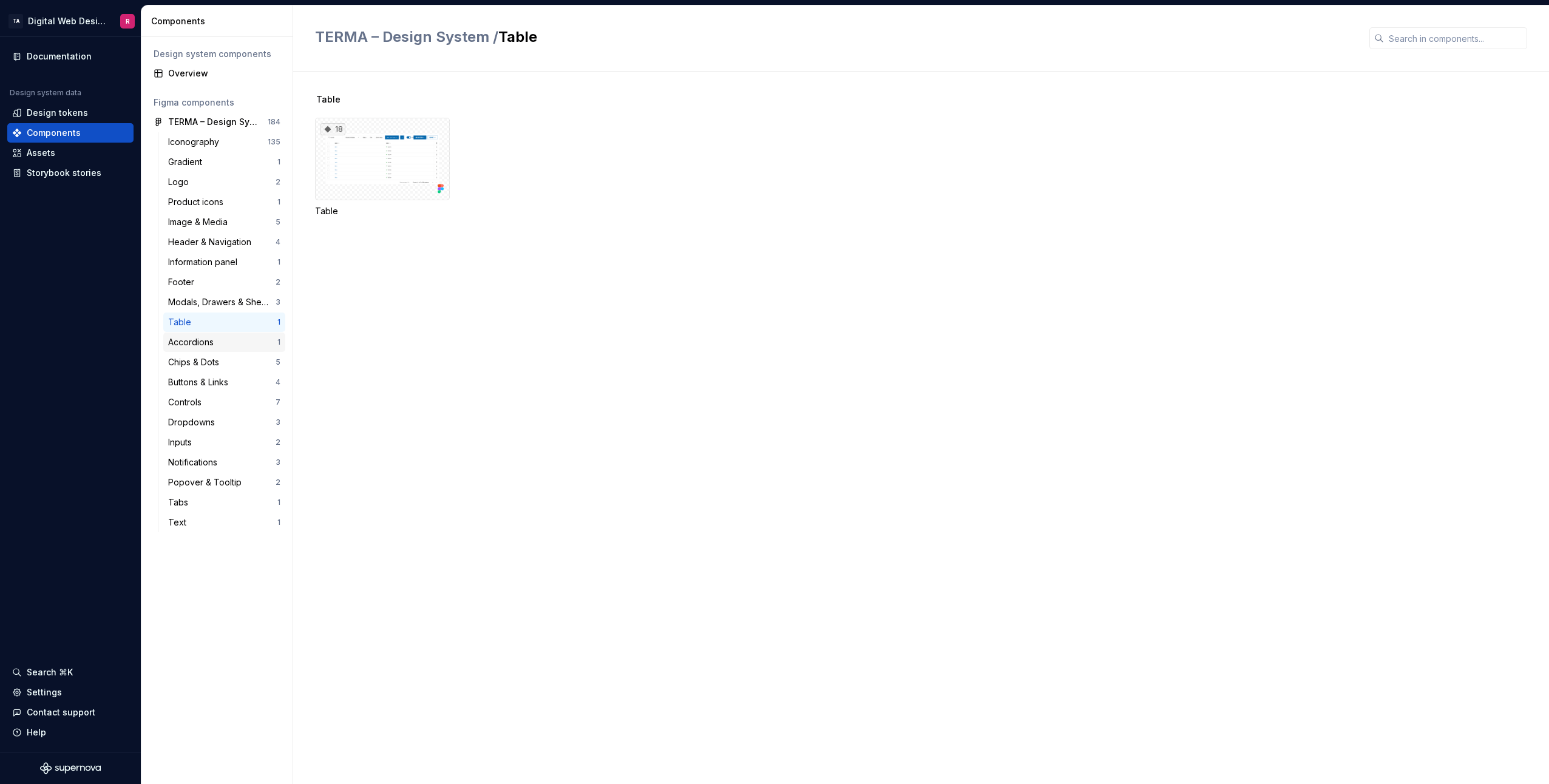
click at [224, 343] on div "Accordions" at bounding box center [222, 342] width 109 height 12
click at [214, 161] on div "Gradient" at bounding box center [222, 162] width 109 height 12
click at [214, 138] on div "Iconography" at bounding box center [196, 142] width 56 height 12
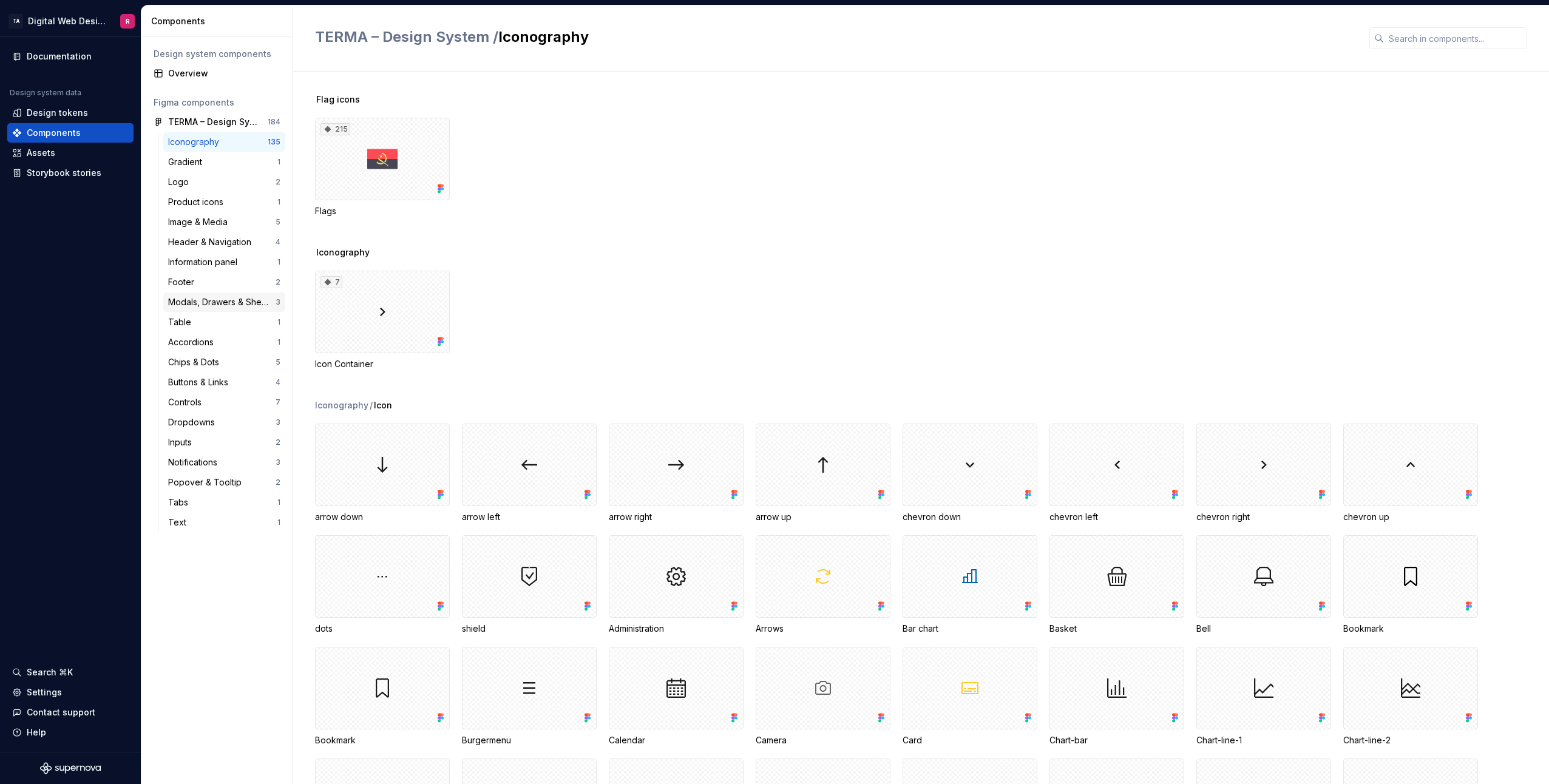
click at [213, 303] on div "Modals, Drawers & Sheets" at bounding box center [222, 302] width 107 height 12
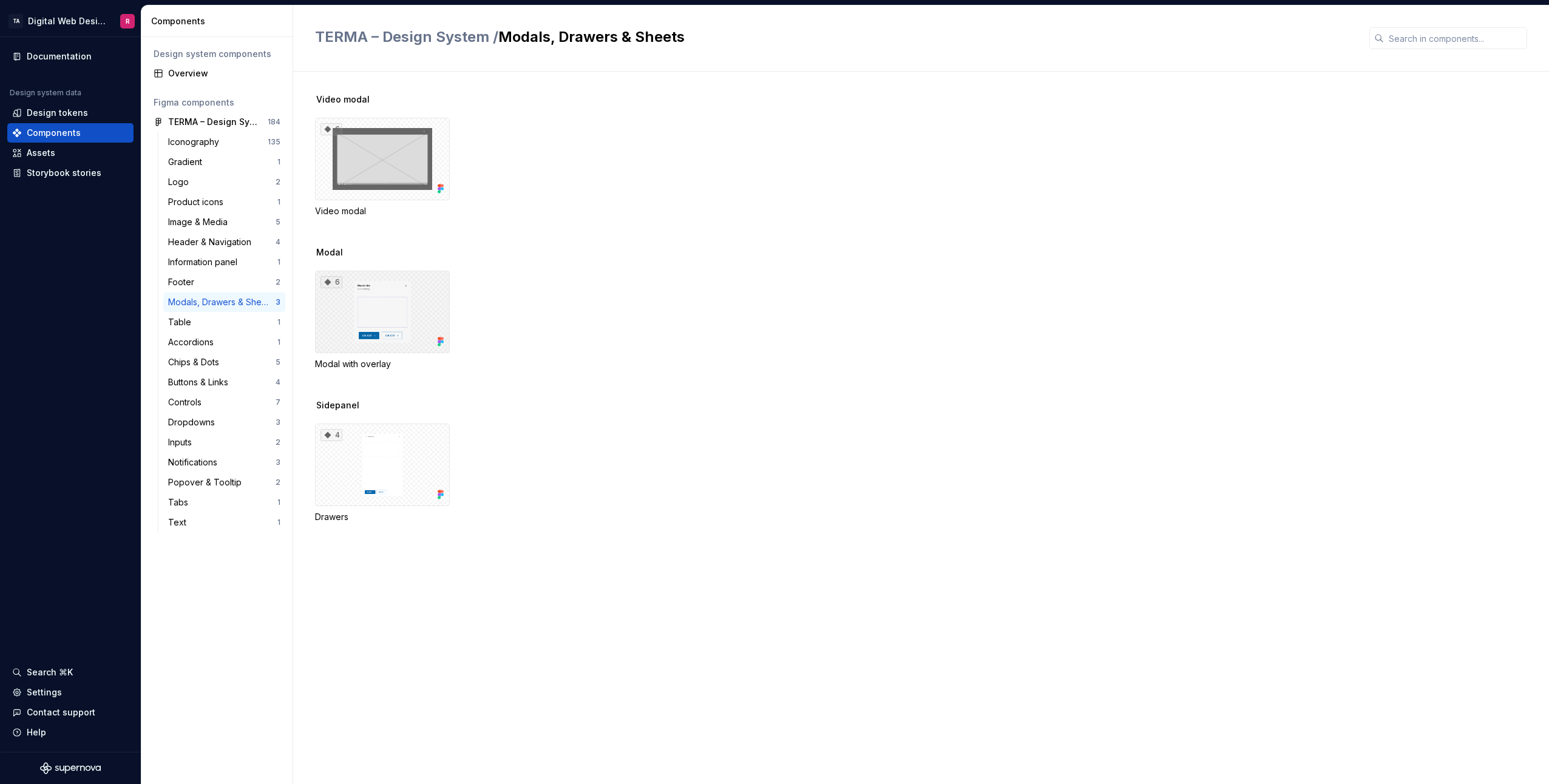
click at [397, 308] on div "6" at bounding box center [382, 311] width 135 height 82
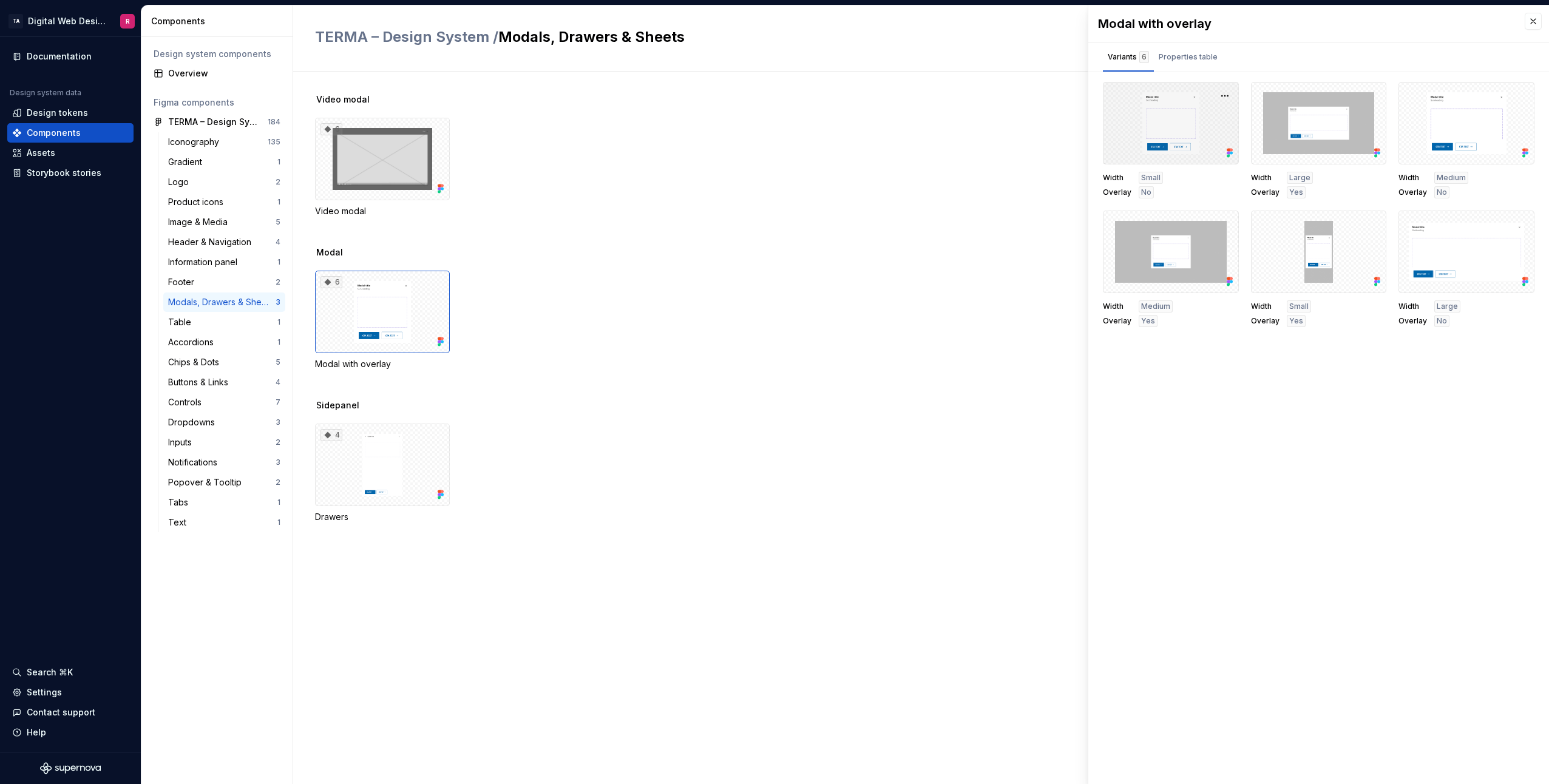
click at [1198, 129] on div at bounding box center [1170, 123] width 136 height 82
click at [1195, 62] on div "Properties table" at bounding box center [1187, 57] width 59 height 12
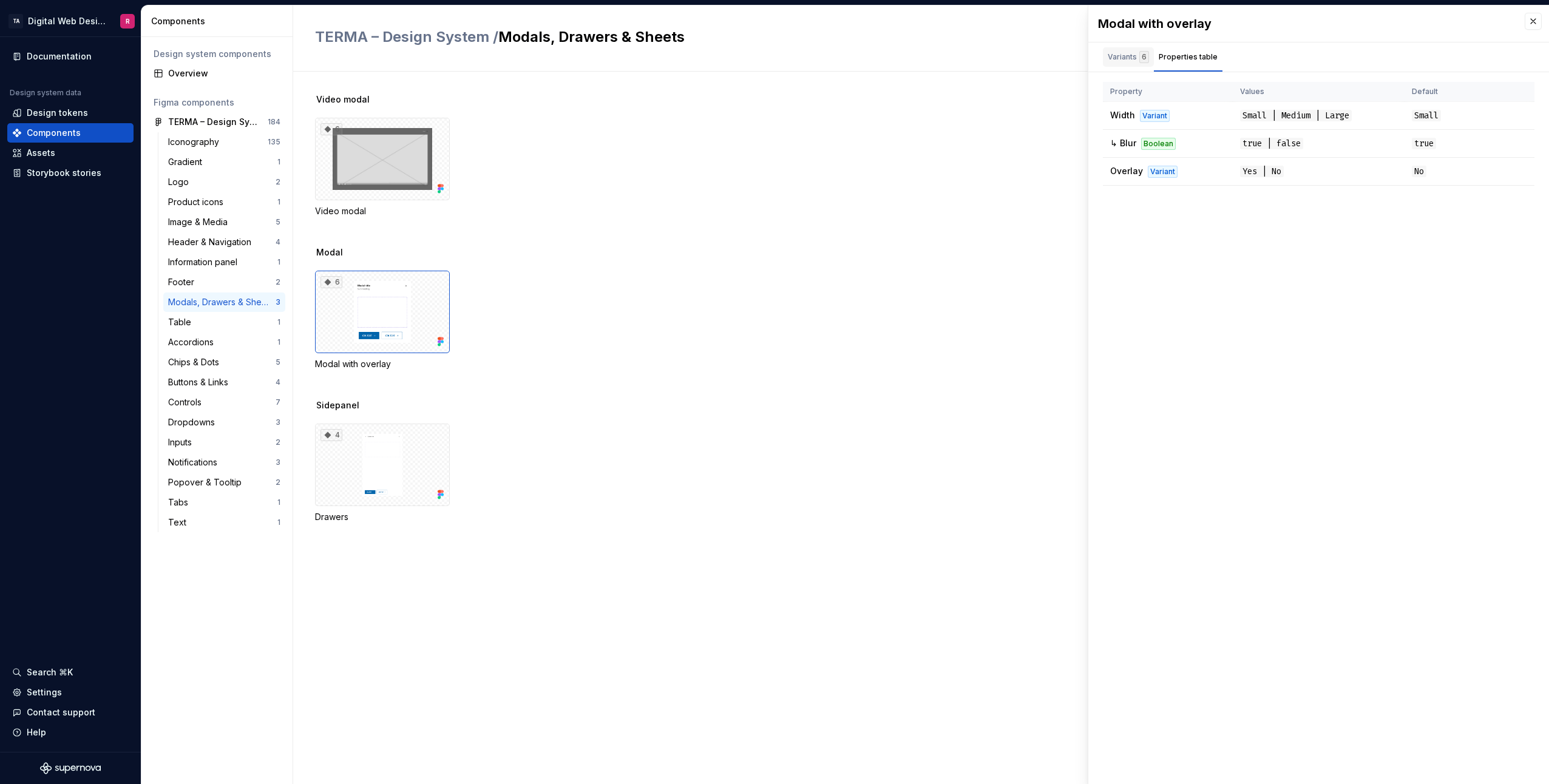
click at [1131, 56] on div "Variants 6" at bounding box center [1128, 57] width 42 height 12
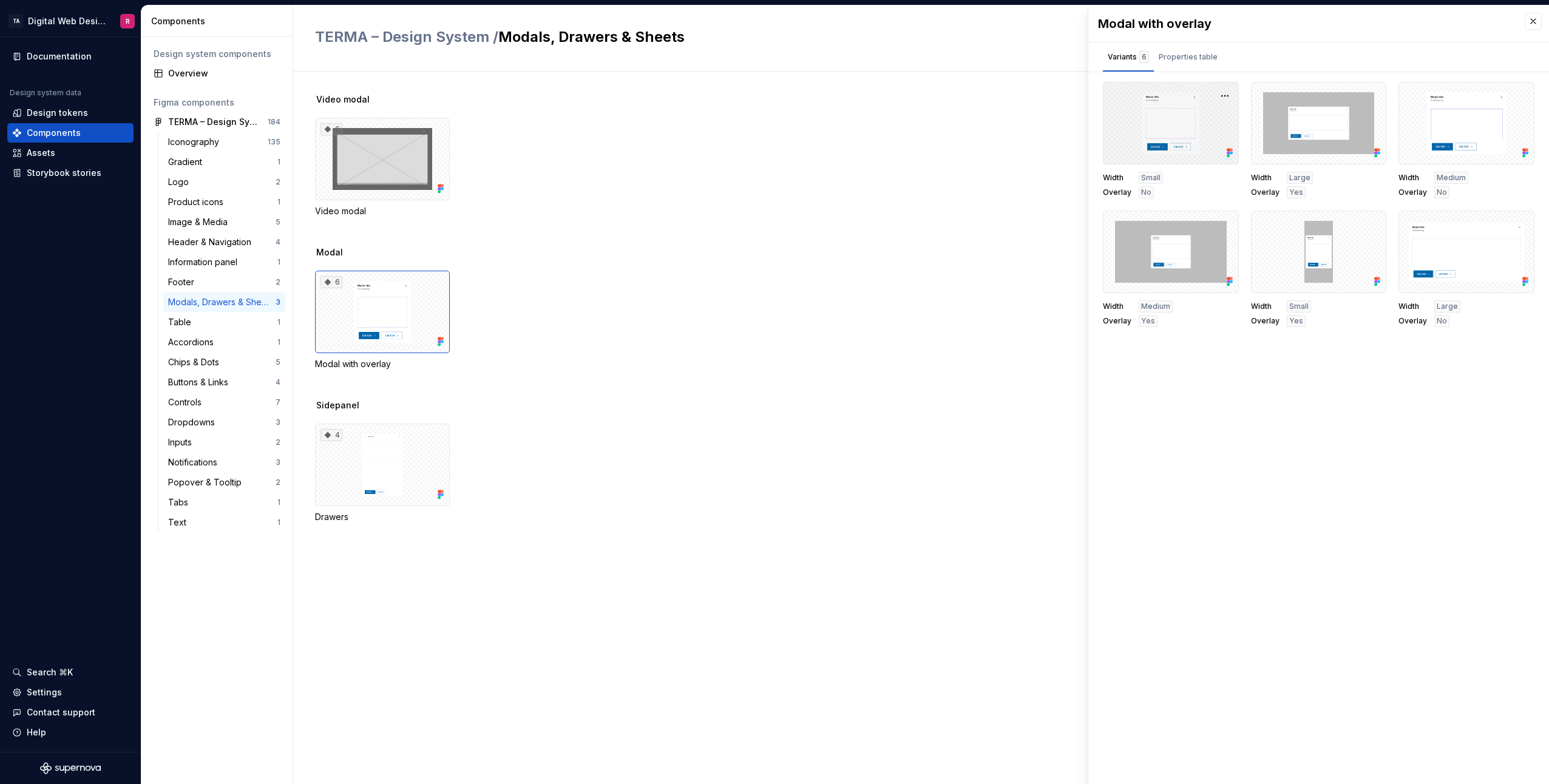
click at [1184, 134] on div at bounding box center [1170, 123] width 136 height 82
click at [1227, 93] on button "button" at bounding box center [1224, 96] width 17 height 17
click at [856, 190] on div "6 Video modal" at bounding box center [932, 167] width 1234 height 99
click at [1228, 96] on button "button" at bounding box center [1224, 96] width 17 height 17
click at [1217, 116] on div "Open in [GEOGRAPHIC_DATA]" at bounding box center [1186, 131] width 79 height 36
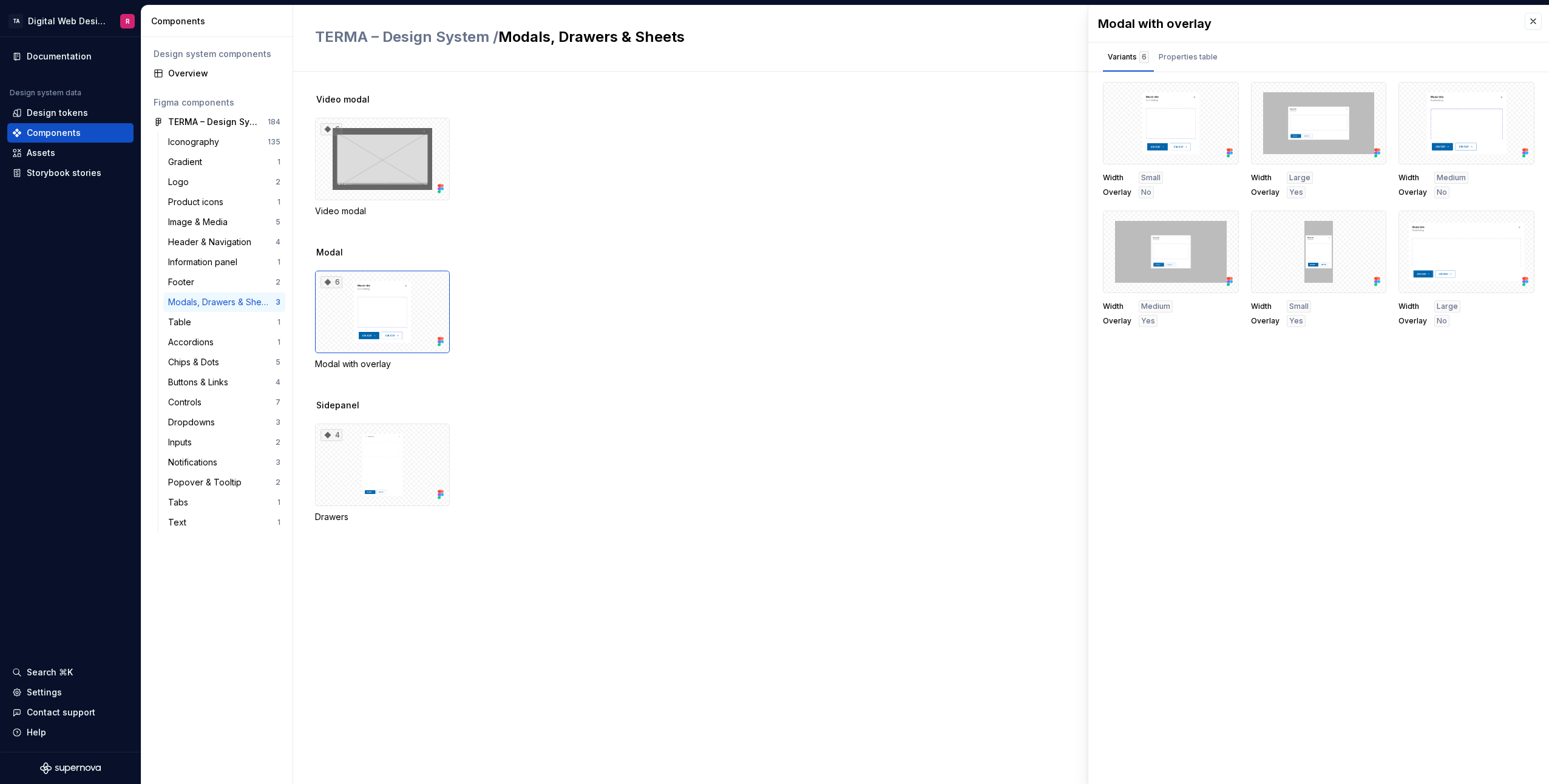
click at [886, 226] on div "Video modal 6 Video modal" at bounding box center [932, 170] width 1234 height 153
click at [1529, 19] on button "button" at bounding box center [1533, 21] width 17 height 17
